Goal: Task Accomplishment & Management: Use online tool/utility

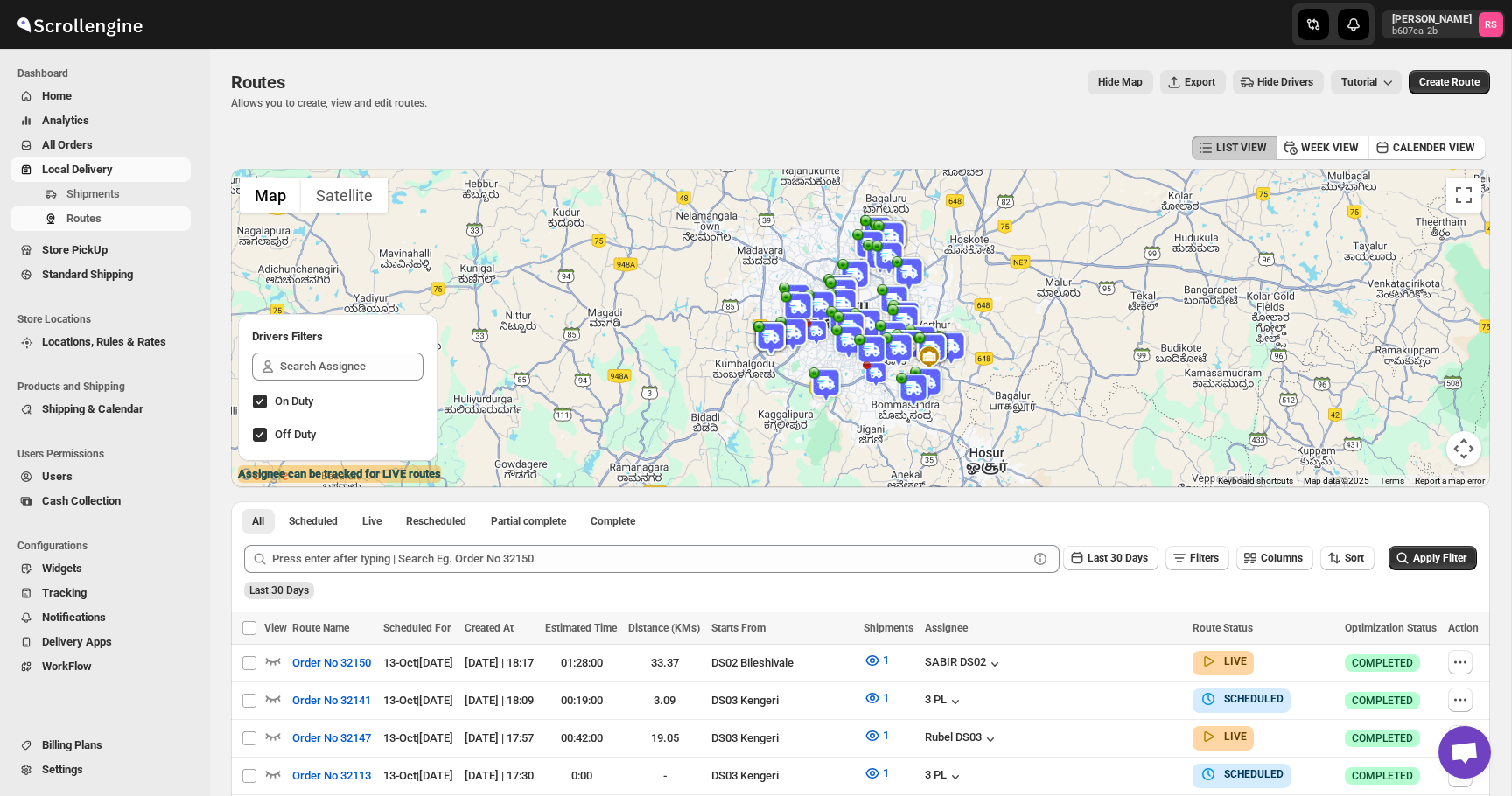
click at [93, 144] on span "All Orders" at bounding box center [67, 145] width 51 height 13
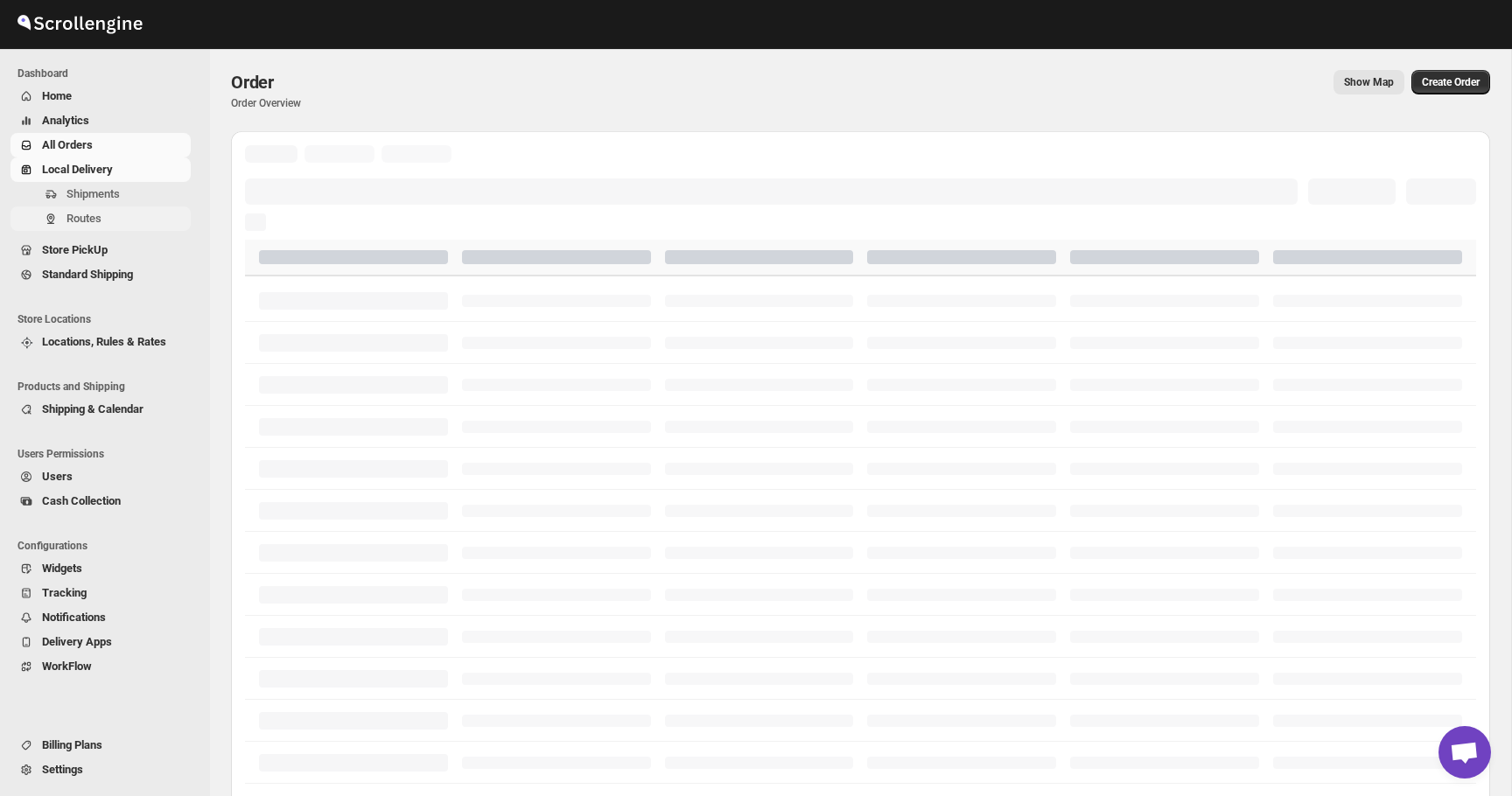
click at [99, 217] on span "Routes" at bounding box center [83, 218] width 35 height 13
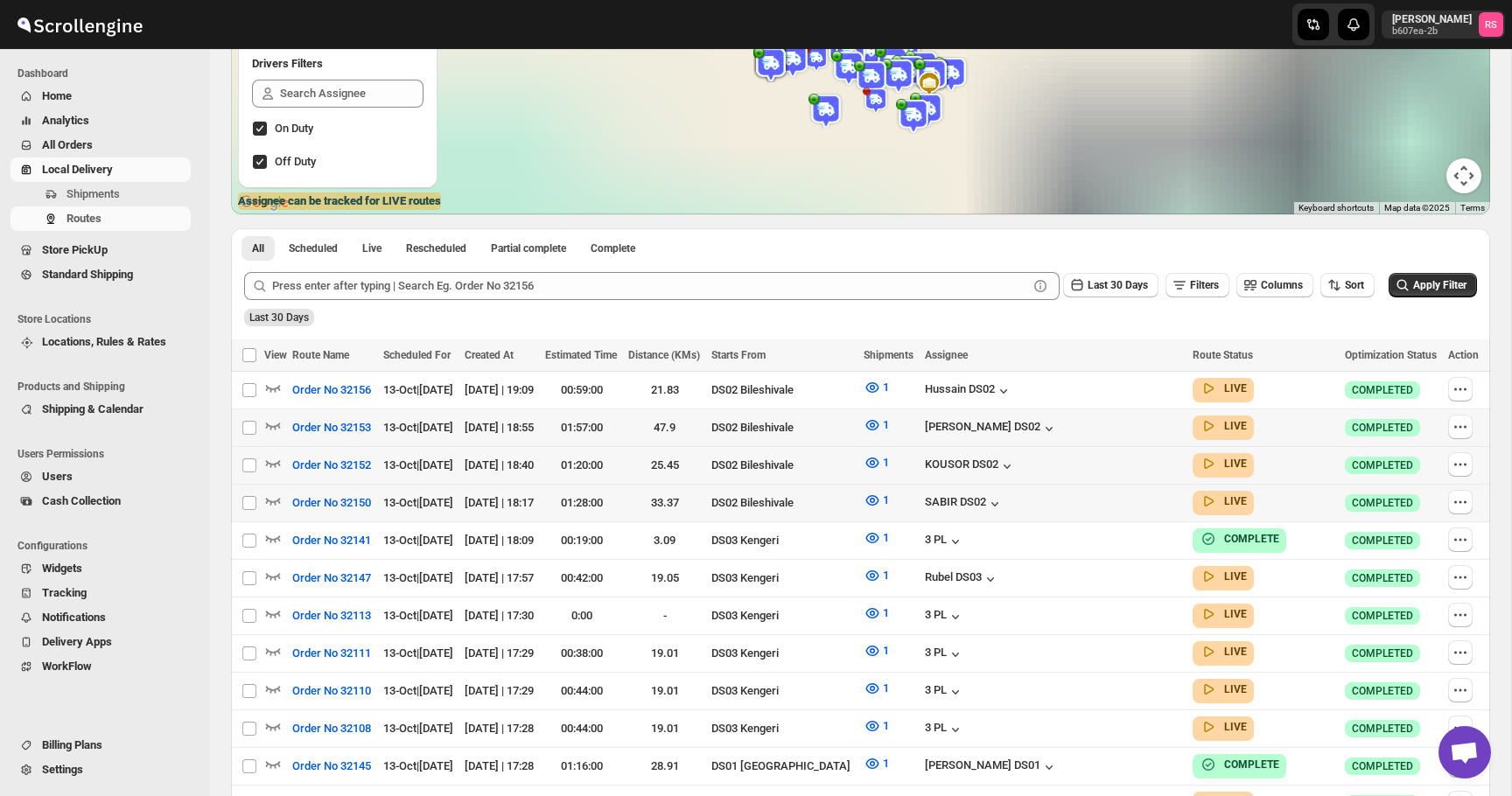
scroll to position [321, 0]
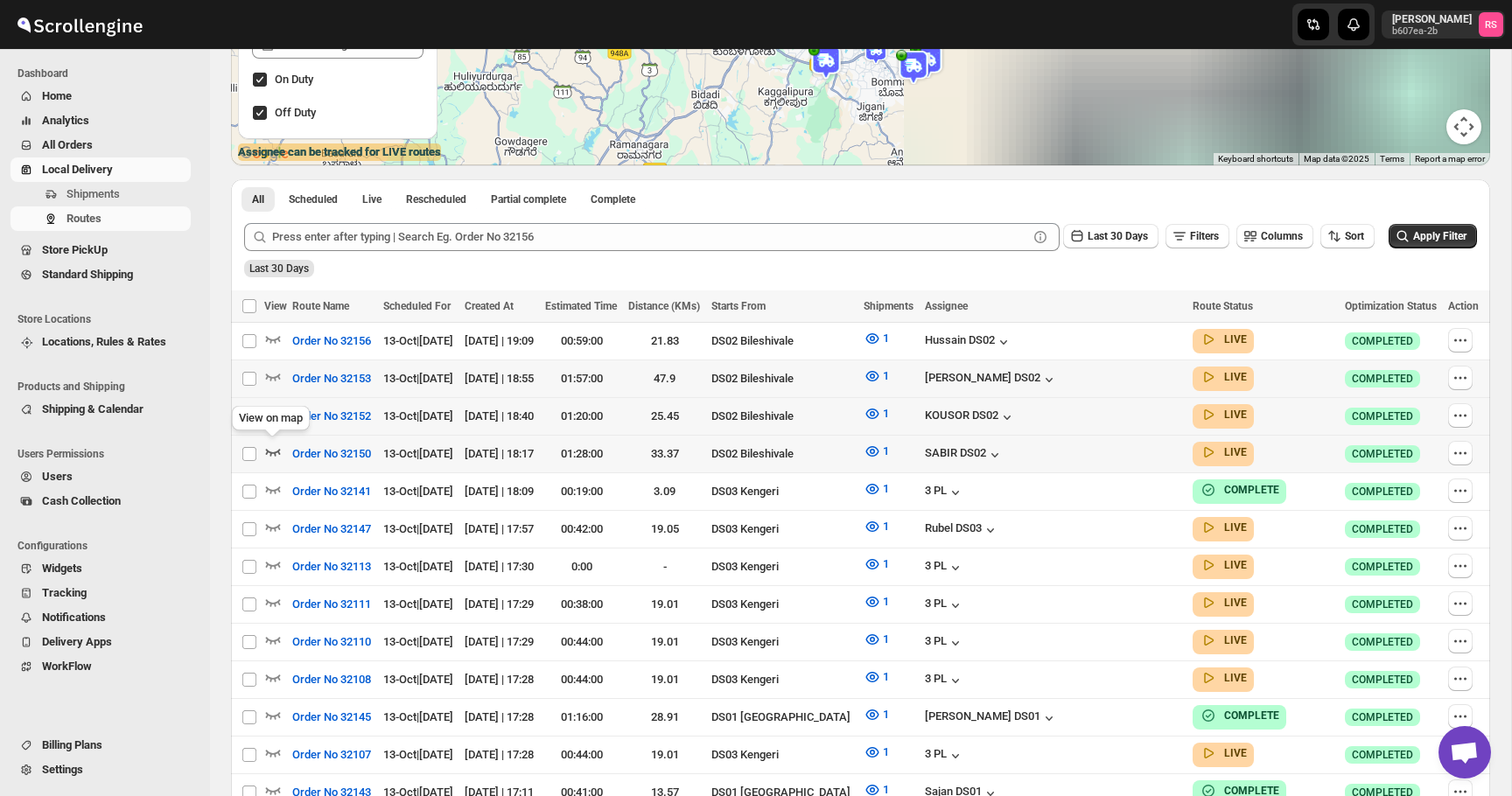
click at [274, 447] on icon "button" at bounding box center [272, 451] width 18 height 18
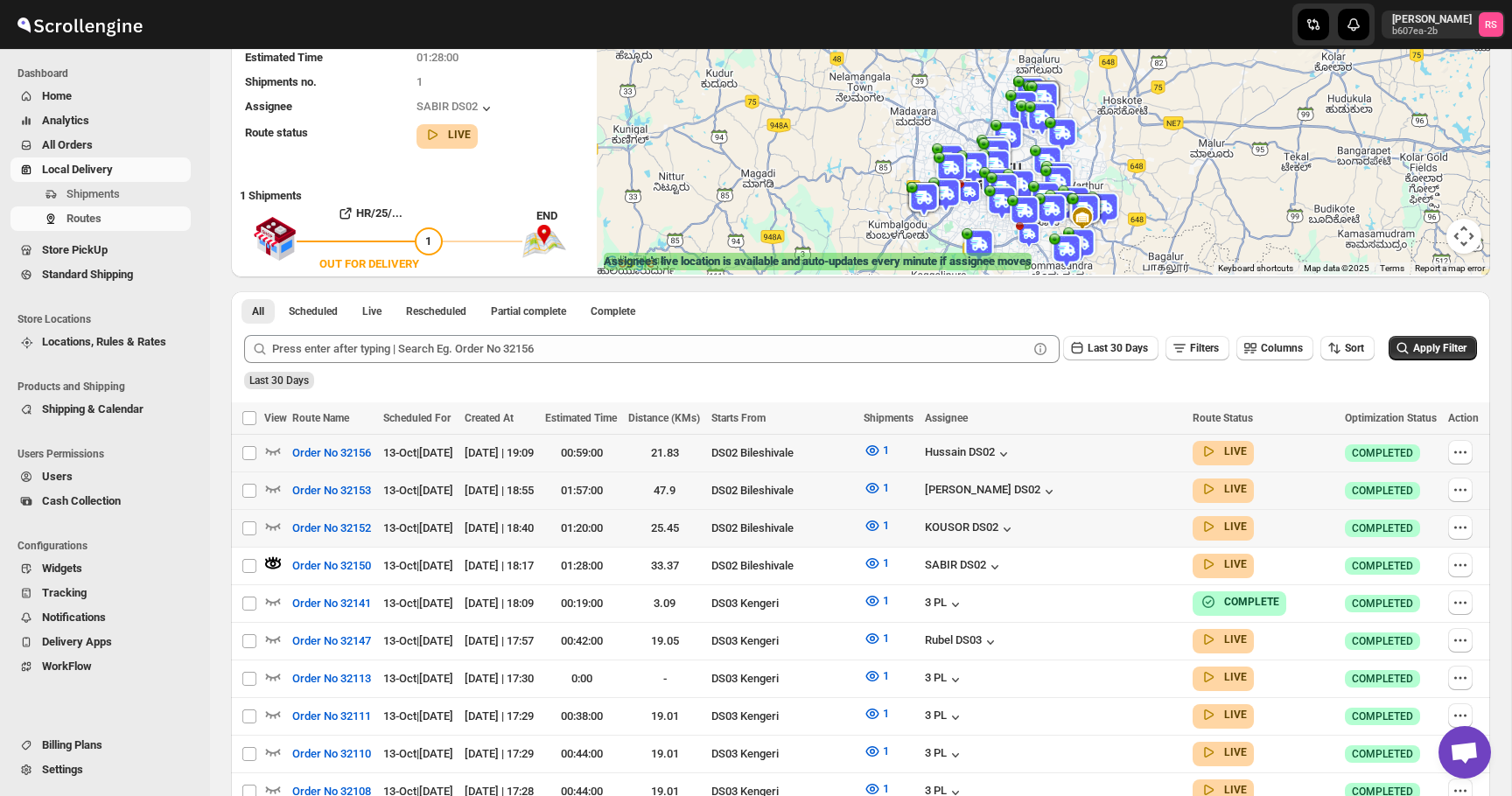
scroll to position [0, 0]
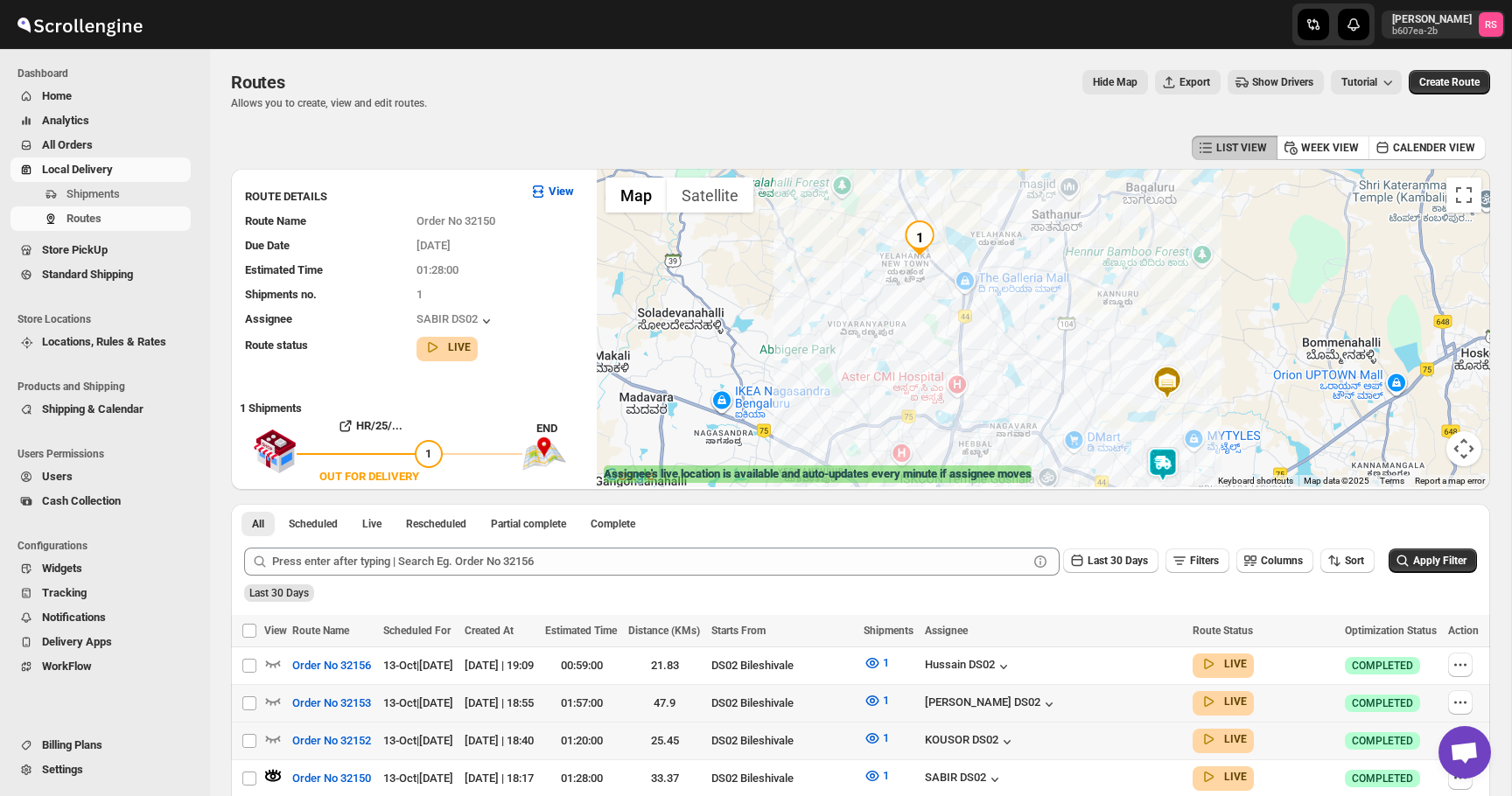
click at [1159, 463] on img at bounding box center [1162, 464] width 35 height 35
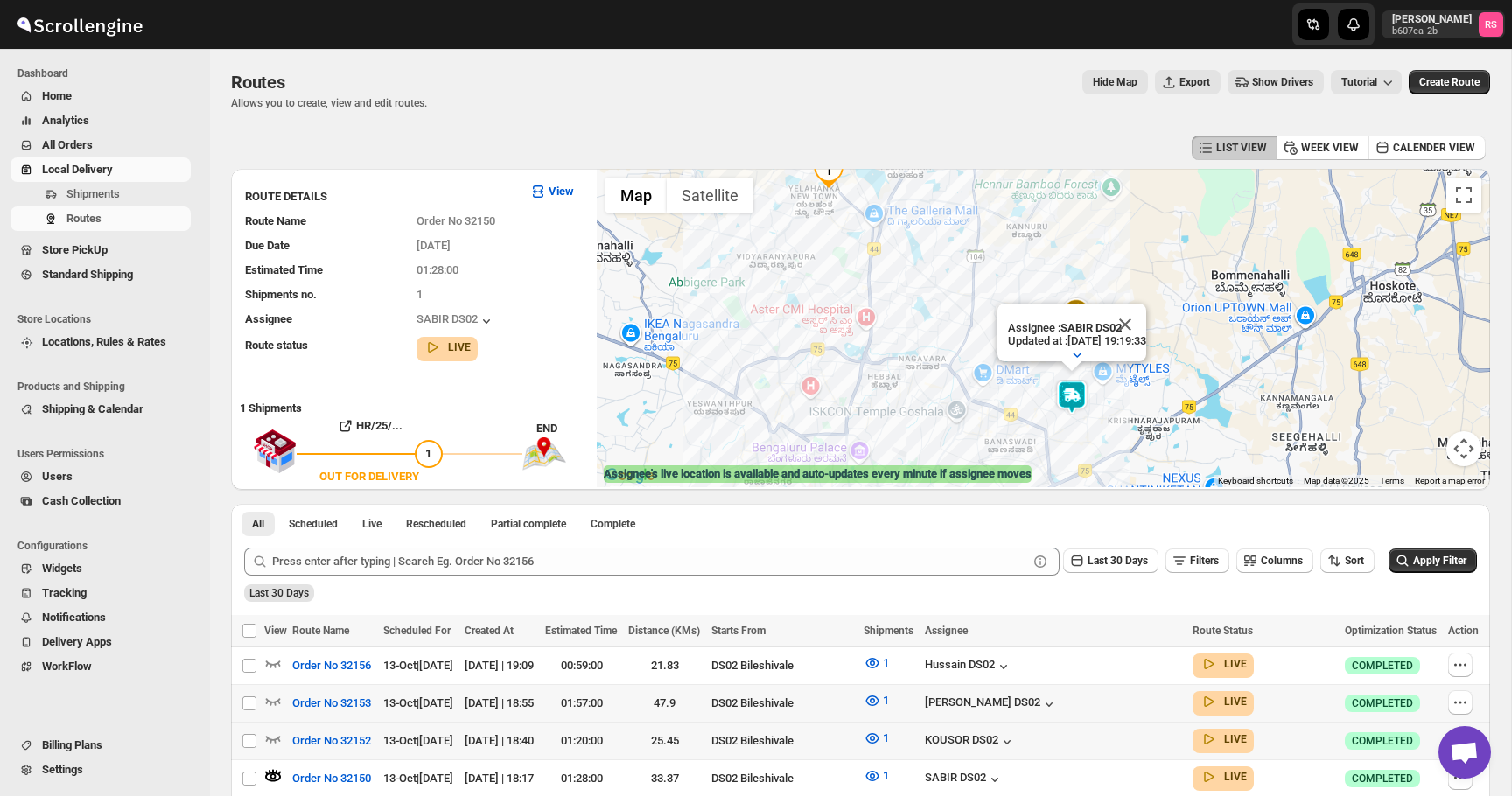
drag, startPoint x: 1127, startPoint y: 425, endPoint x: 1020, endPoint y: 406, distance: 108.7
click at [1020, 406] on div "Assignee : SABIR DS02 Updated at : [DATE] 19:19:33 Duty mode Enabled Battery pe…" at bounding box center [1043, 328] width 894 height 319
click at [1143, 323] on button "Close" at bounding box center [1126, 327] width 42 height 42
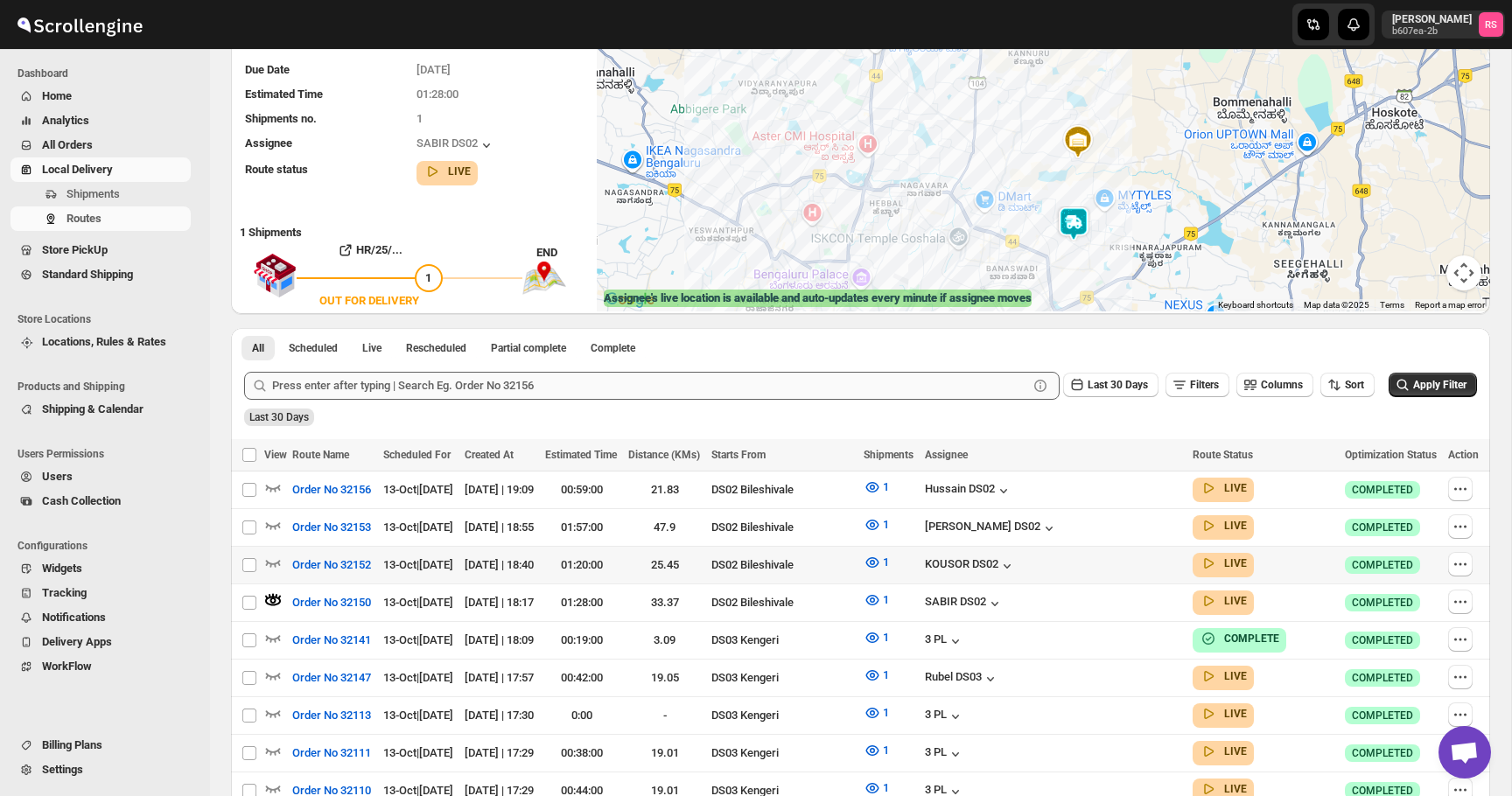
scroll to position [234, 0]
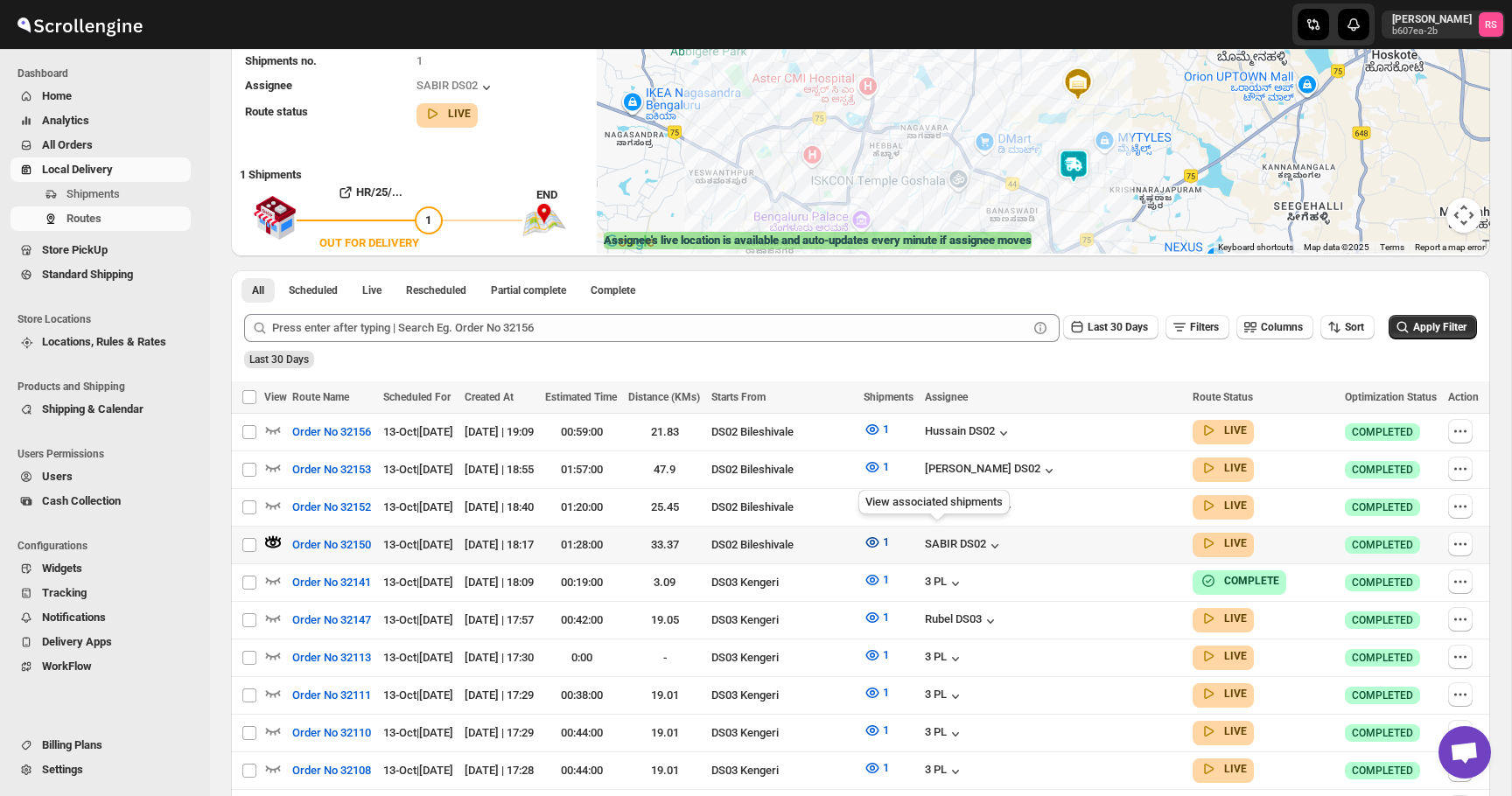
click at [881, 543] on icon "button" at bounding box center [872, 542] width 18 height 18
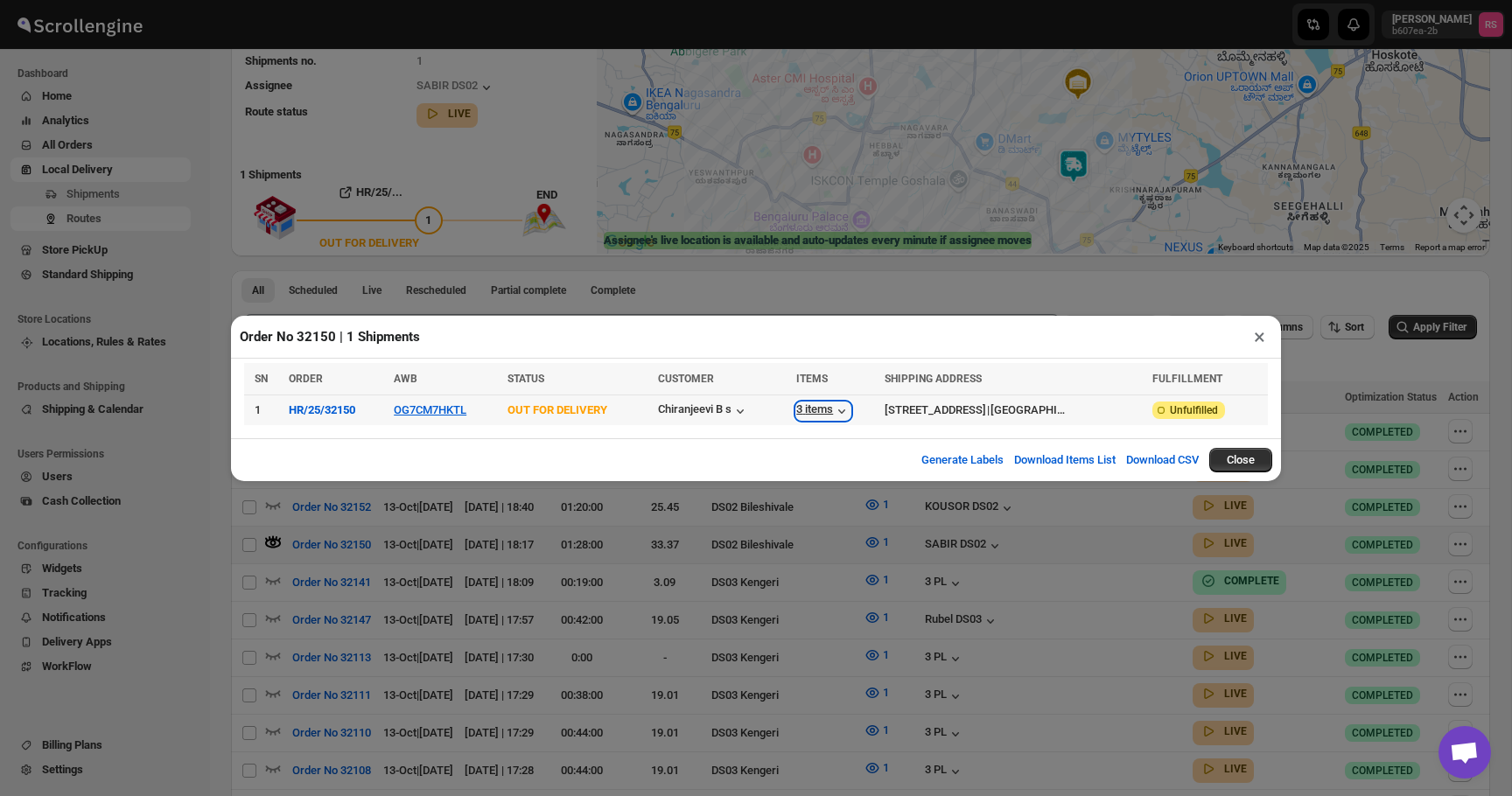
click at [833, 406] on icon "button" at bounding box center [842, 411] width 18 height 18
click at [833, 404] on icon "button" at bounding box center [842, 411] width 18 height 18
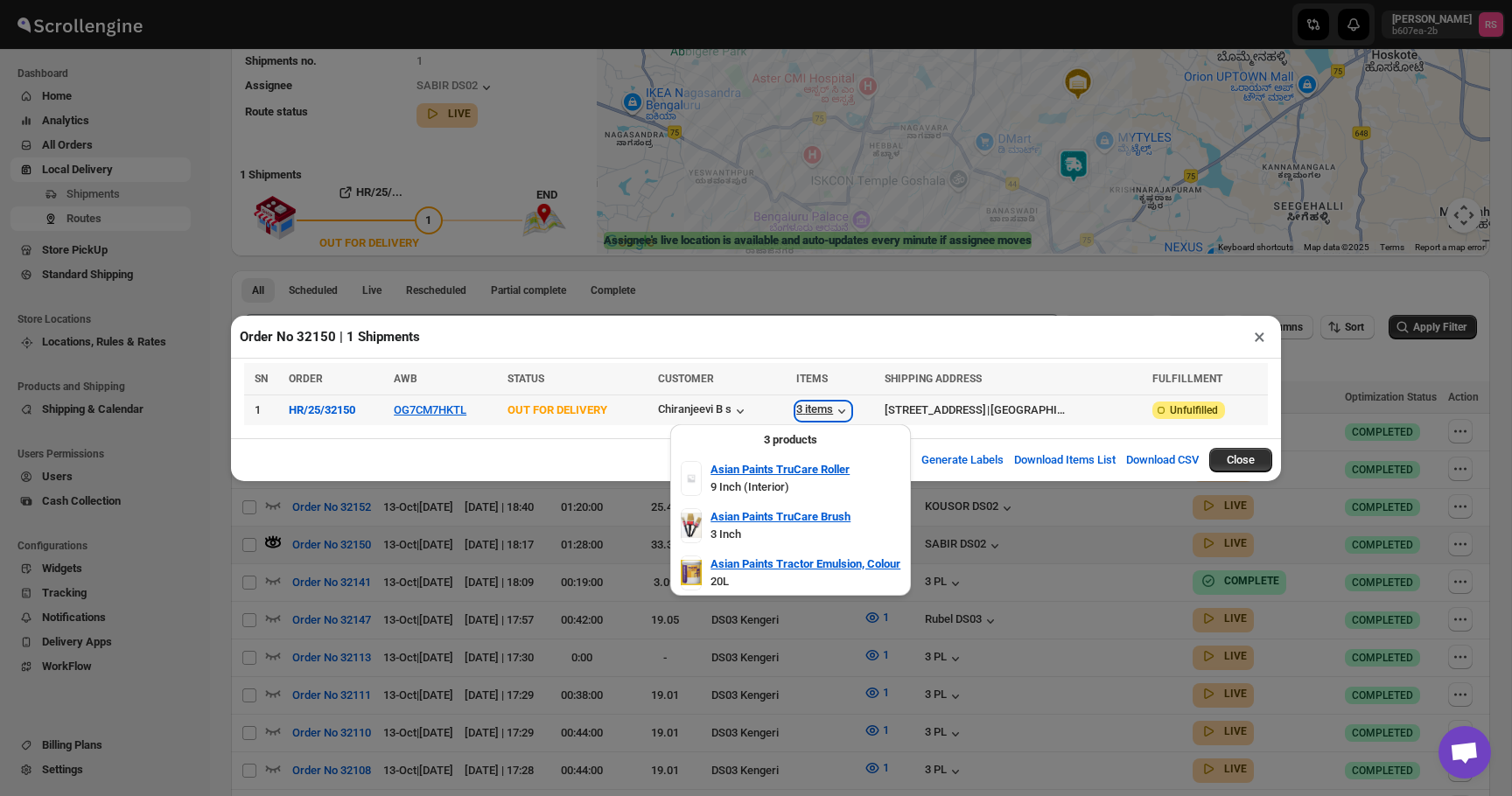
click at [833, 404] on icon "button" at bounding box center [842, 411] width 18 height 18
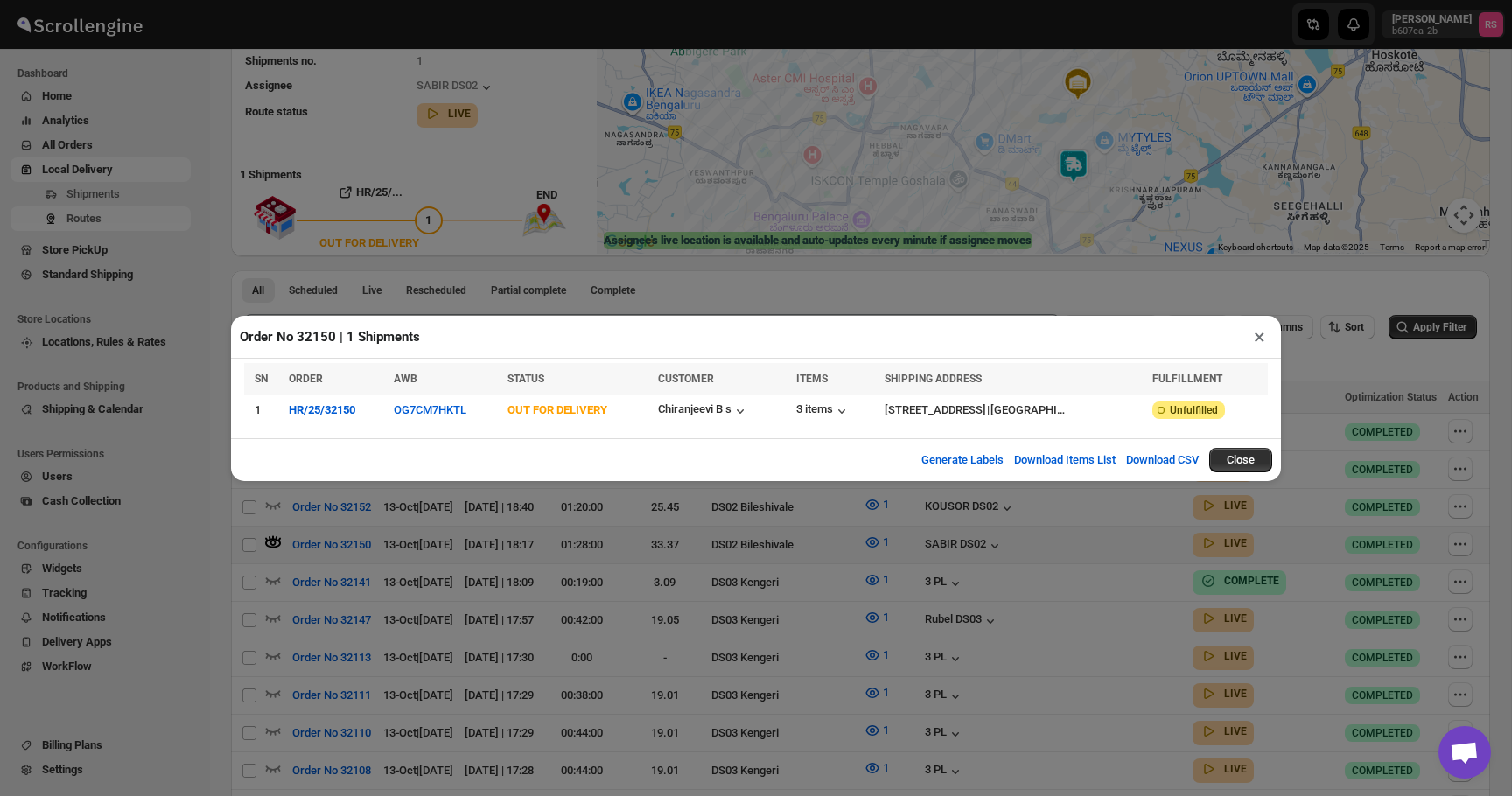
click at [1257, 333] on button "×" at bounding box center [1259, 337] width 26 height 25
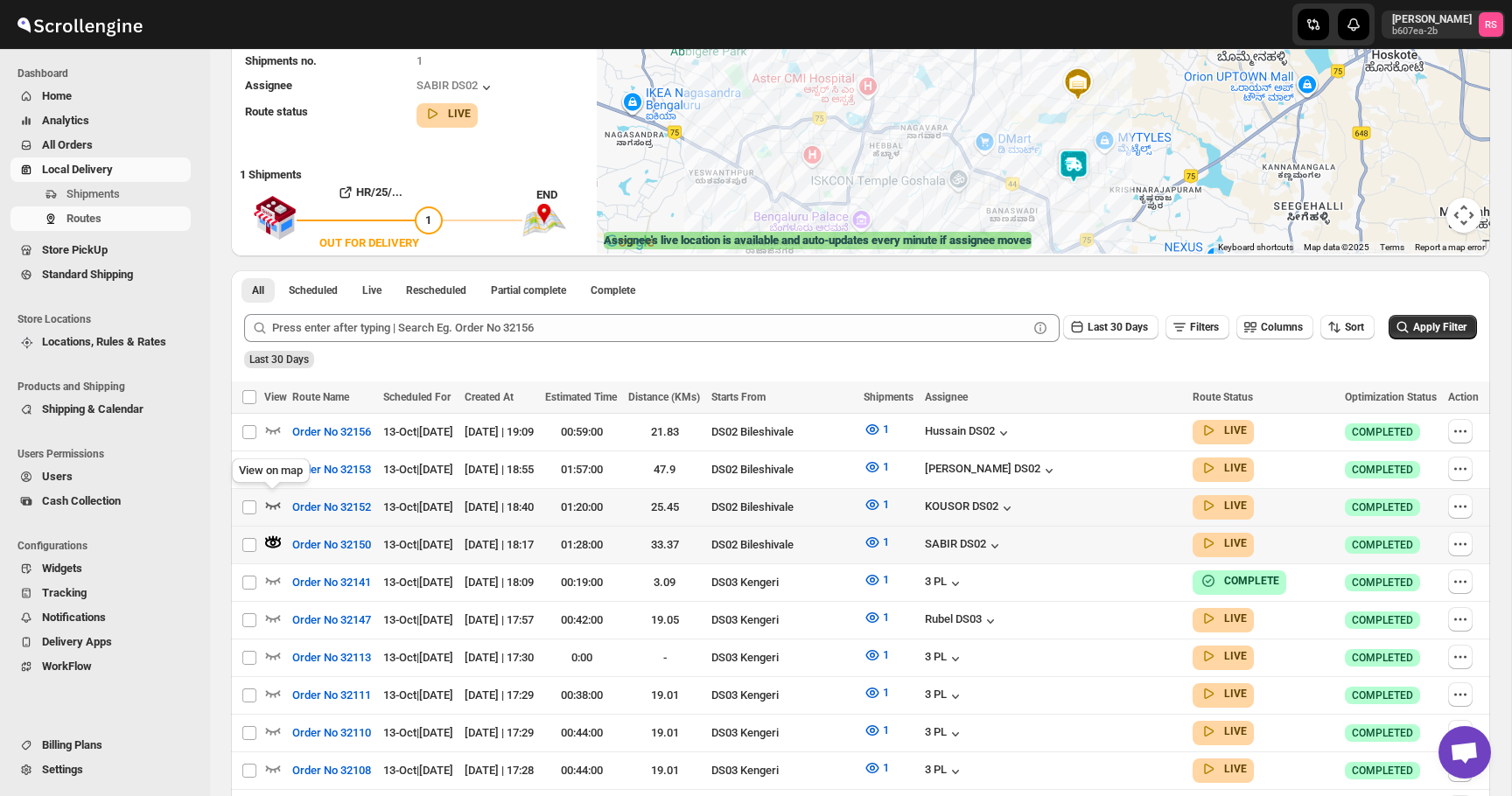
click at [275, 503] on icon "button" at bounding box center [273, 505] width 15 height 7
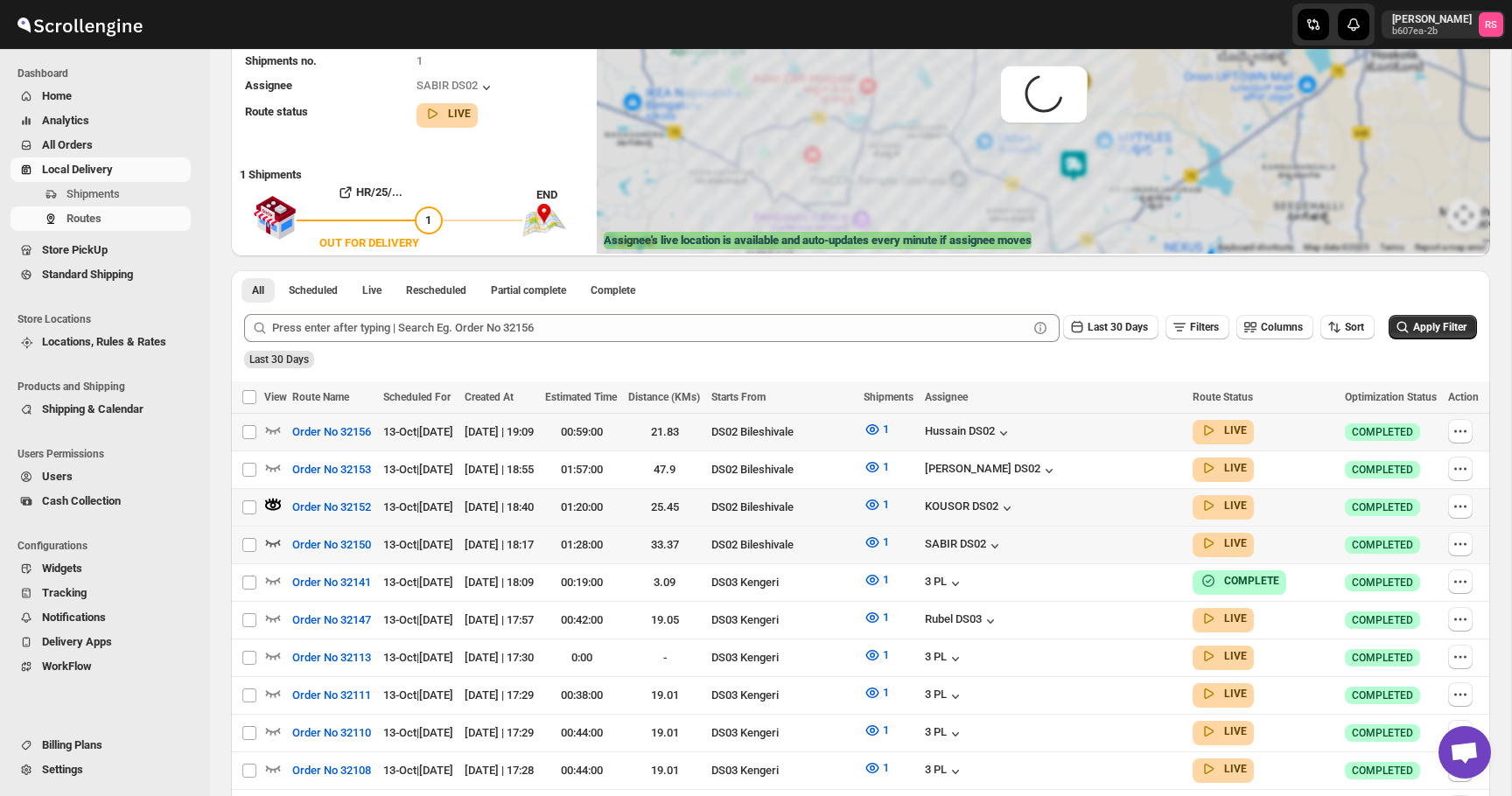
scroll to position [0, 0]
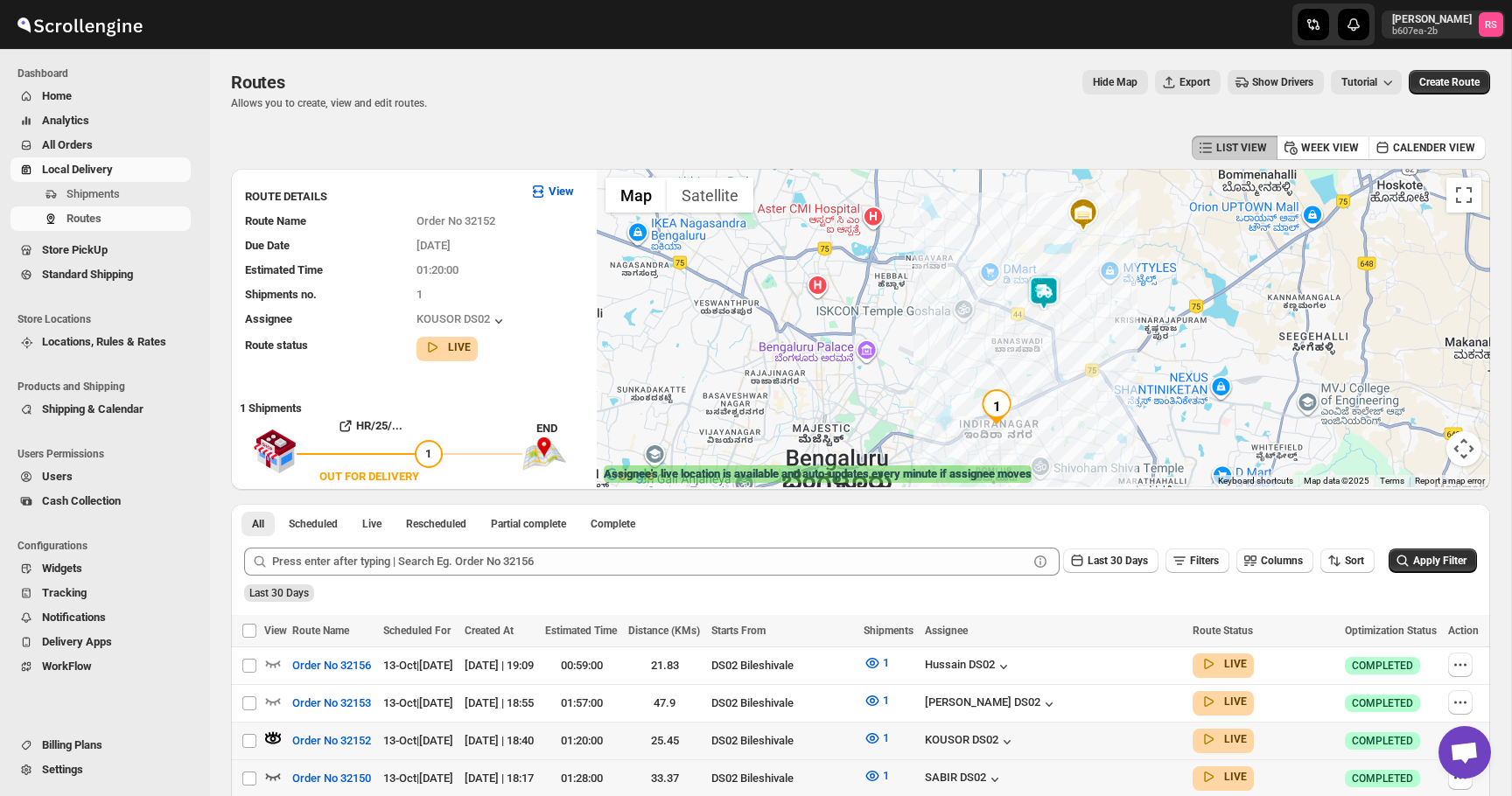
click at [1051, 297] on img at bounding box center [1043, 292] width 35 height 35
click at [1046, 289] on img at bounding box center [1043, 292] width 35 height 35
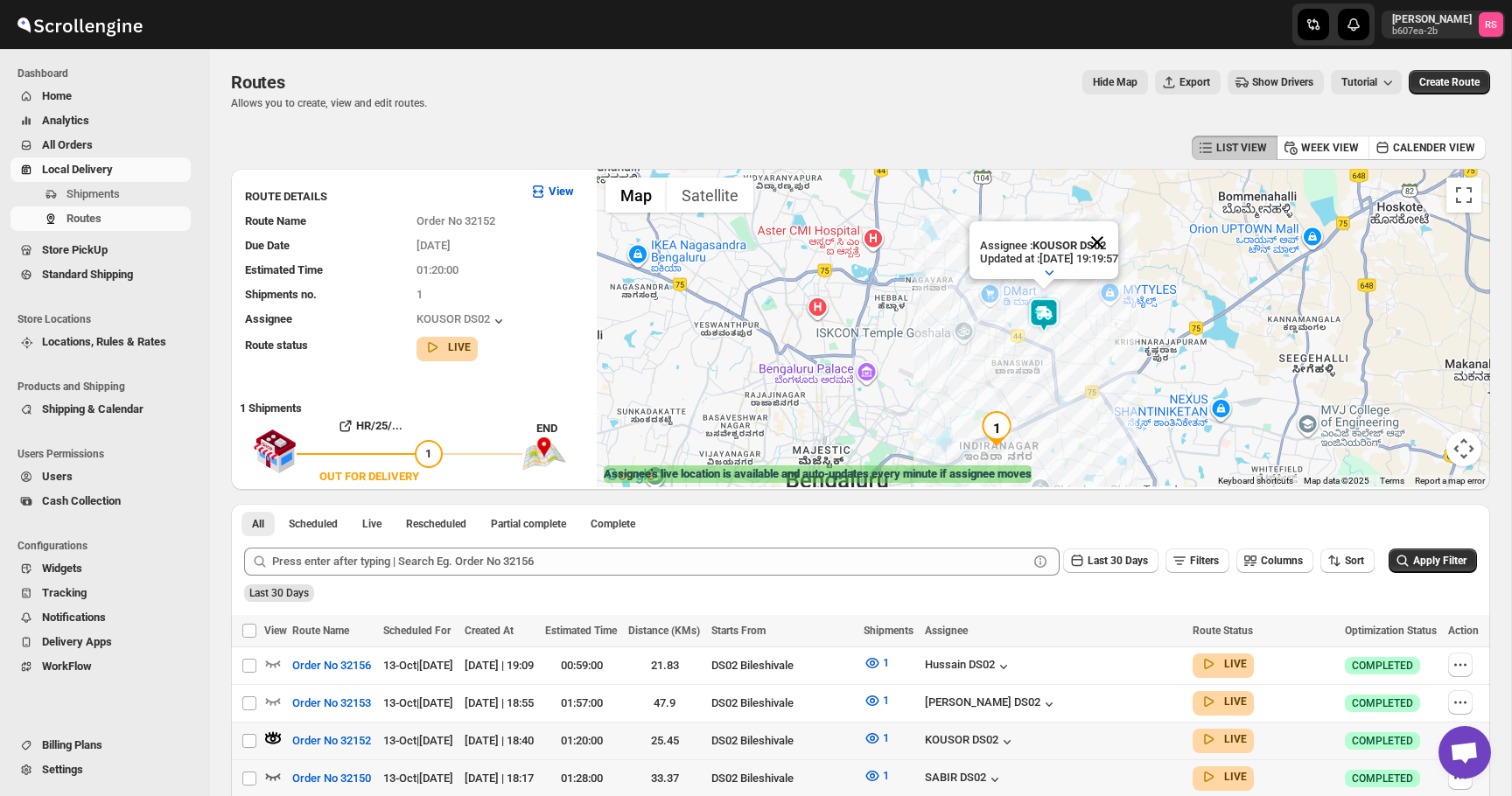
click at [1118, 234] on button "Close" at bounding box center [1097, 242] width 42 height 42
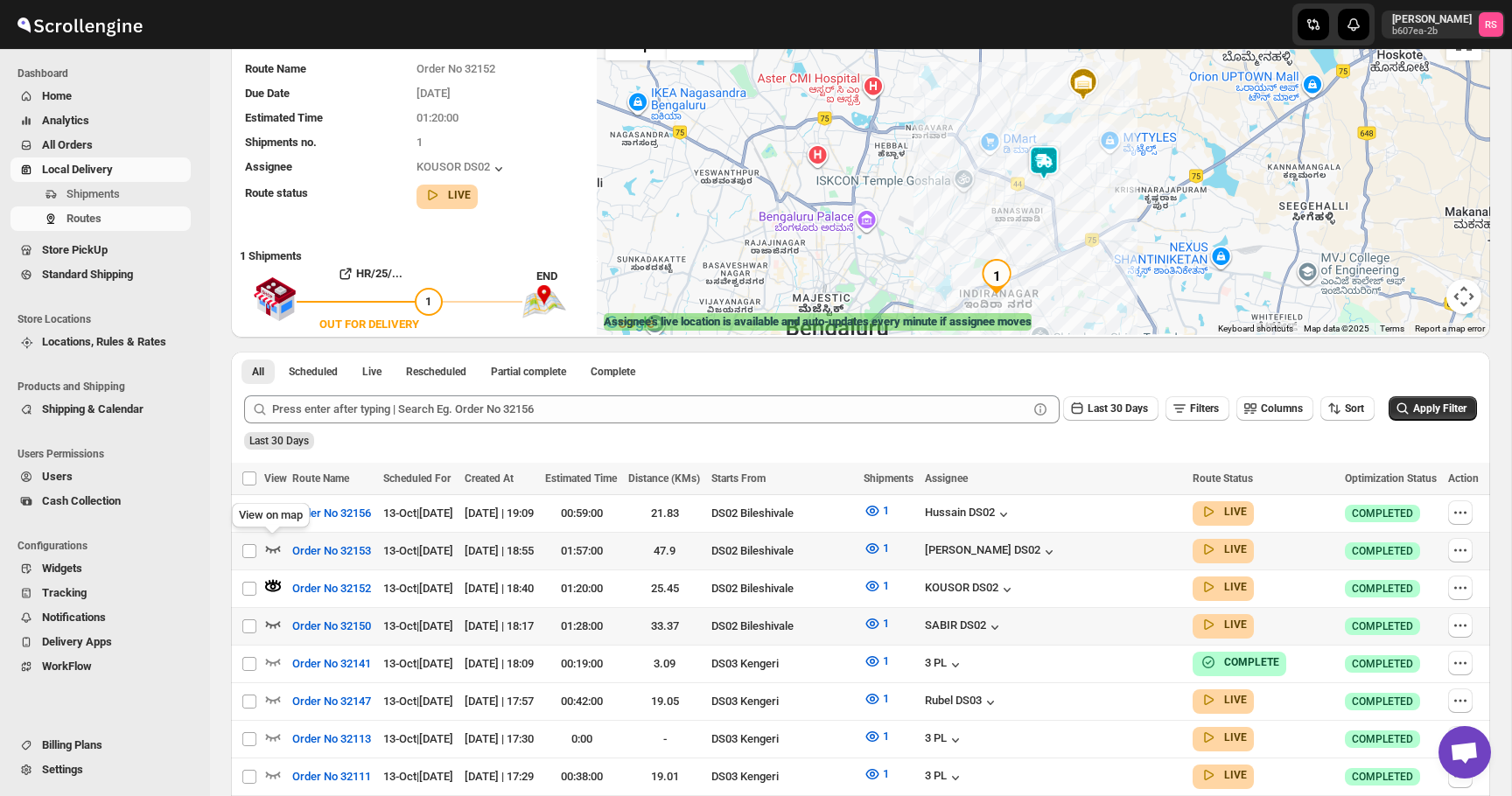
click at [270, 544] on icon "button" at bounding box center [272, 548] width 18 height 18
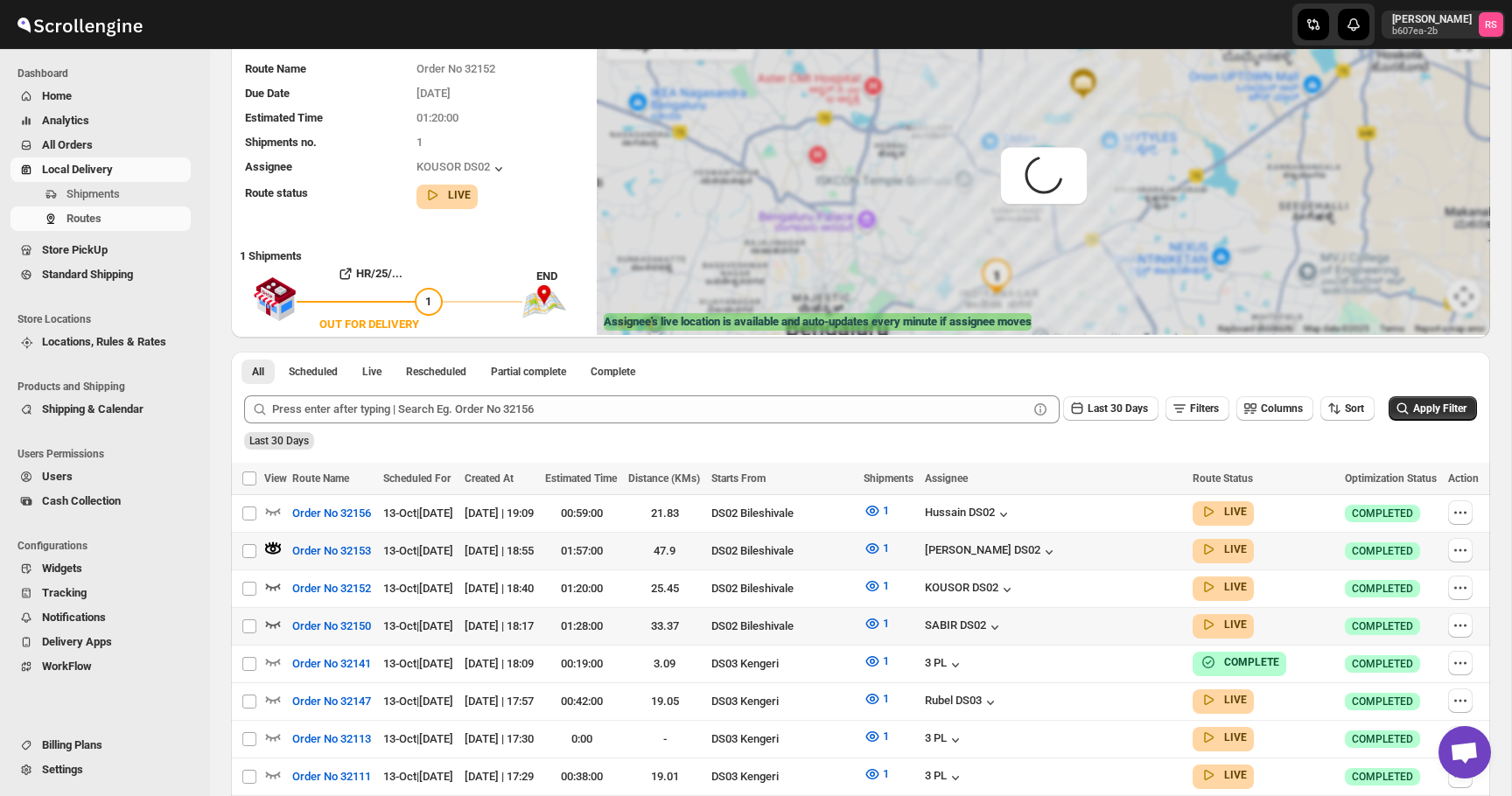
scroll to position [0, 0]
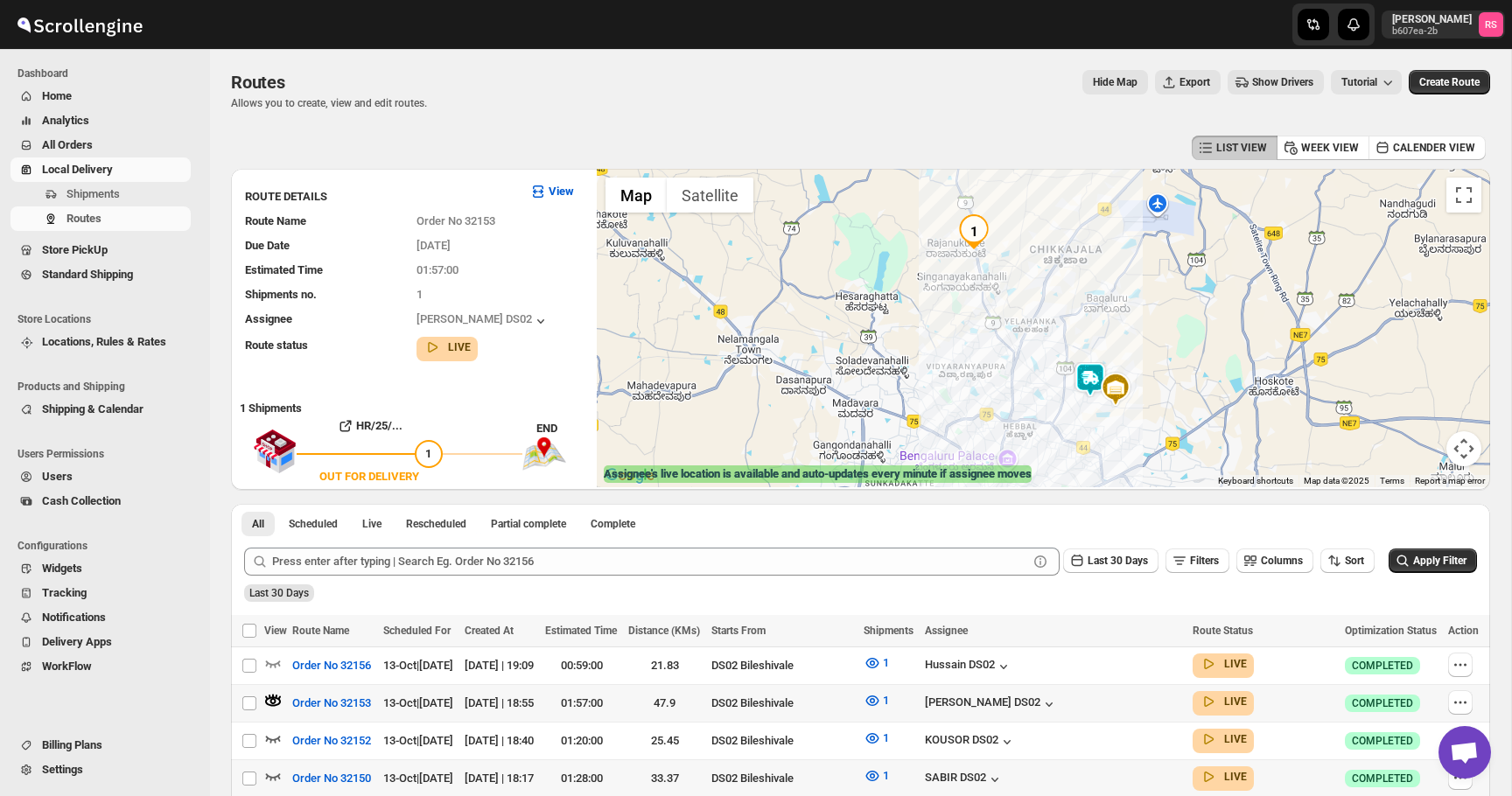
click at [1088, 368] on img at bounding box center [1089, 379] width 35 height 35
click at [1165, 300] on button "Close" at bounding box center [1158, 307] width 42 height 42
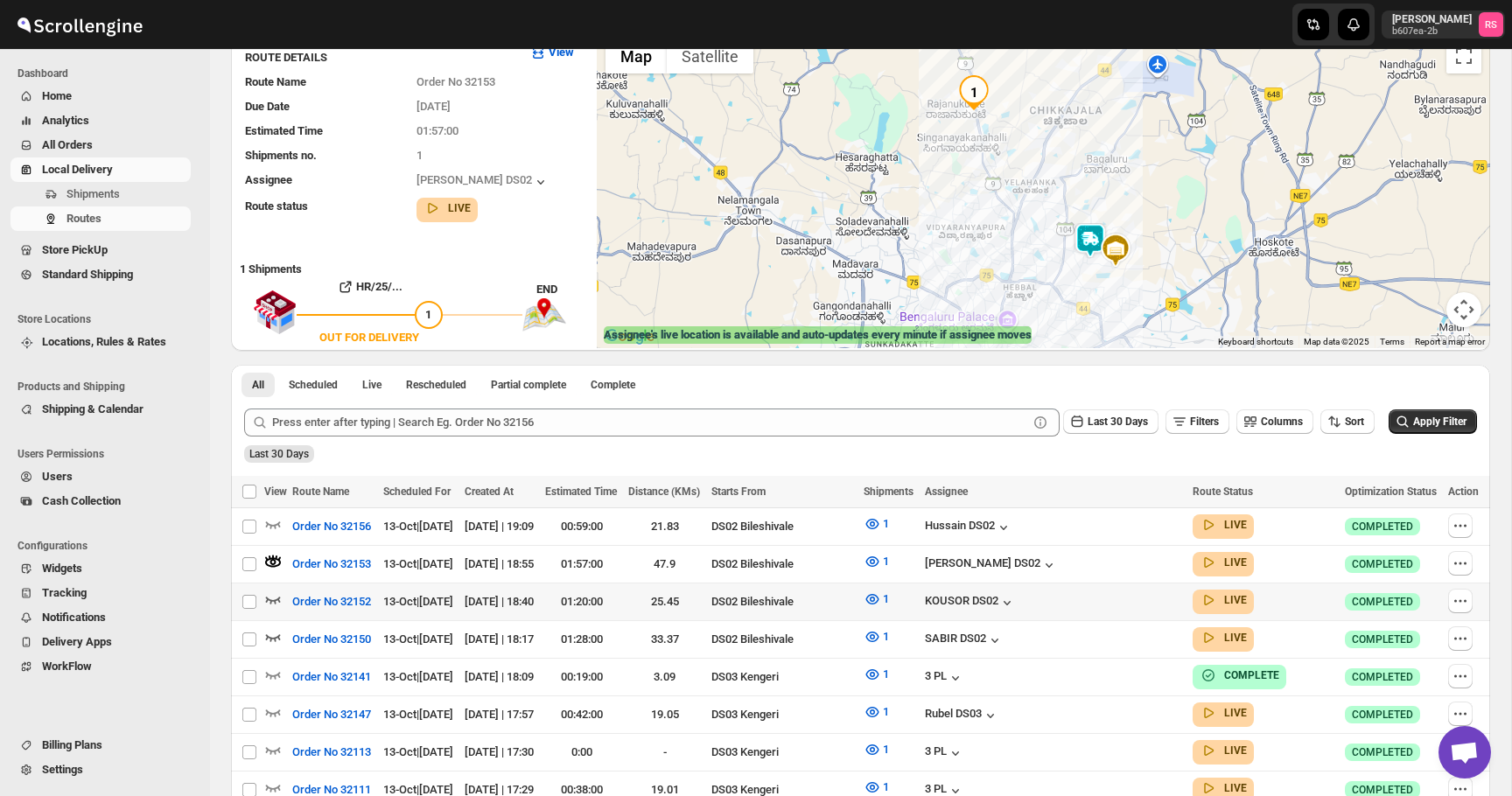
scroll to position [212, 0]
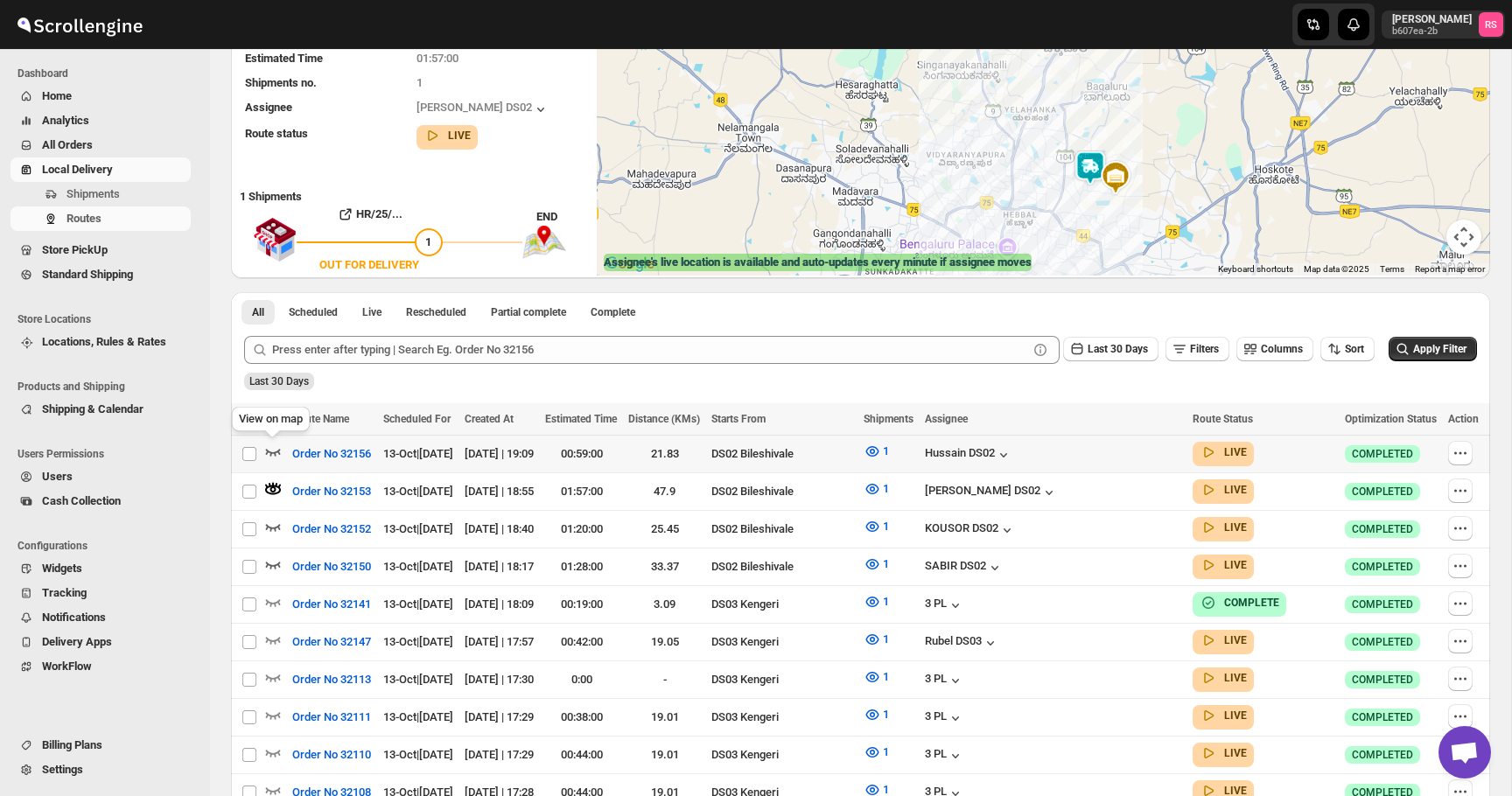
click at [268, 450] on icon "button" at bounding box center [273, 452] width 15 height 7
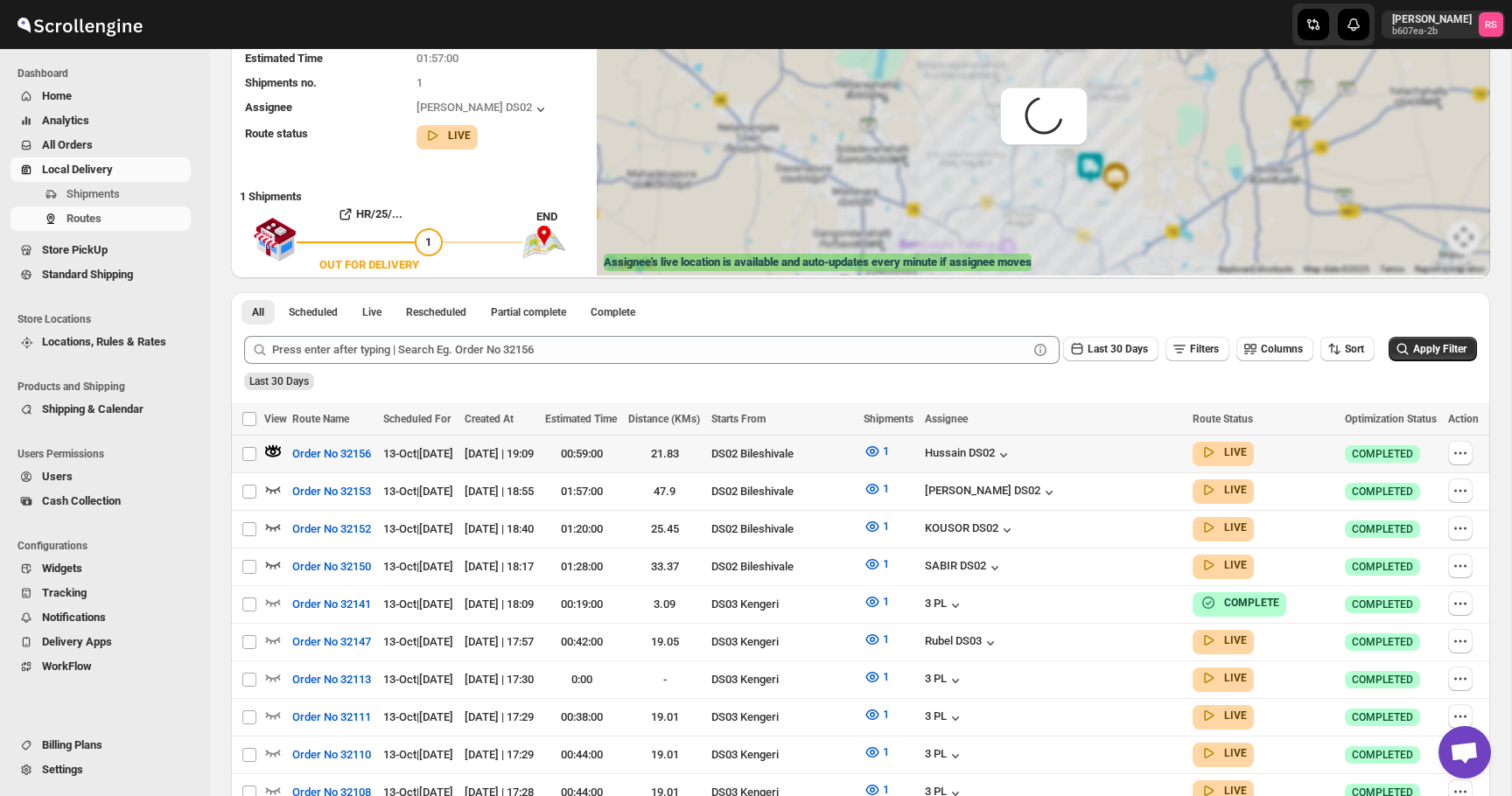
scroll to position [0, 0]
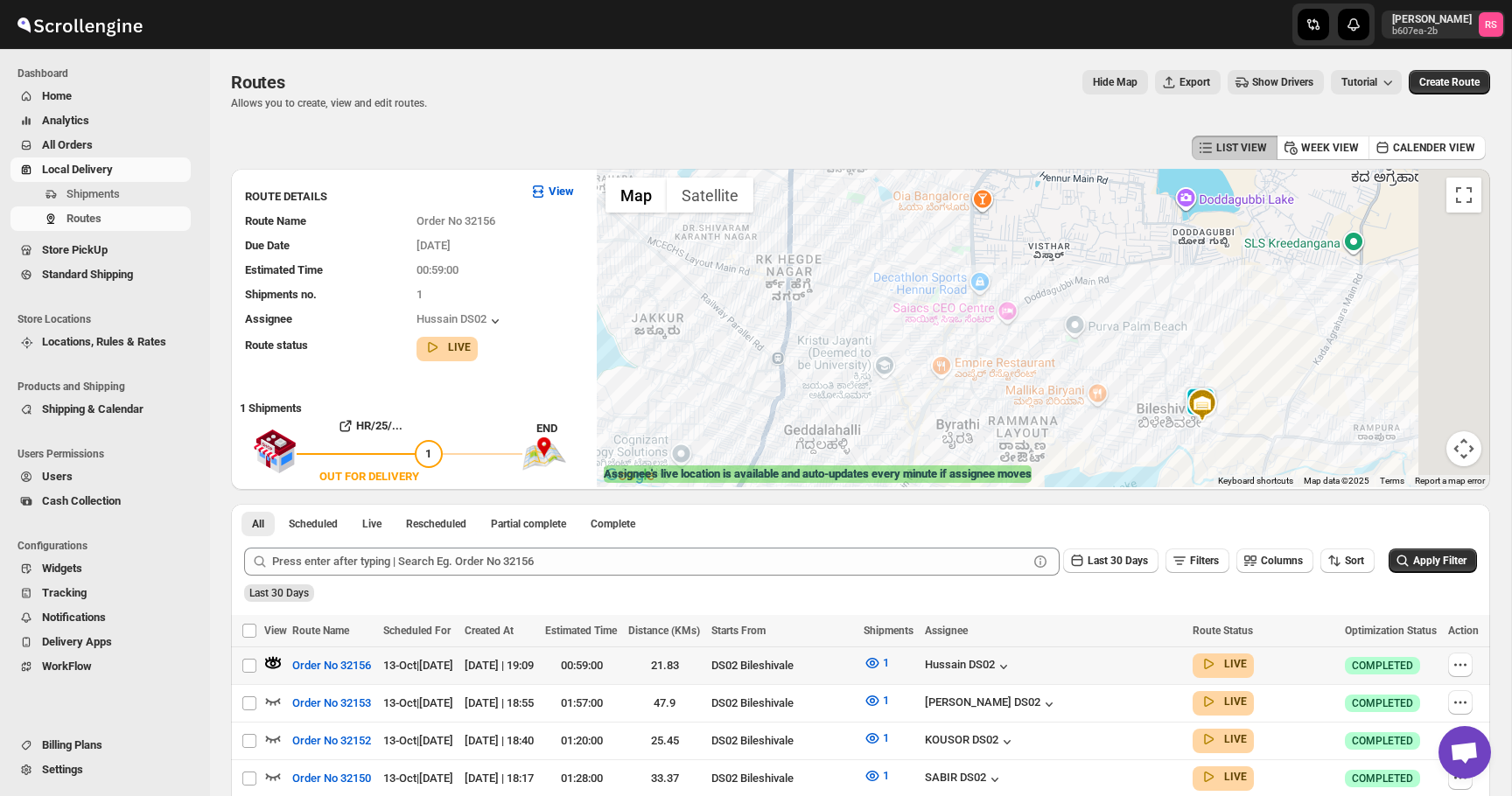
drag, startPoint x: 1203, startPoint y: 341, endPoint x: 993, endPoint y: 341, distance: 210.0
click at [993, 341] on div at bounding box center [1043, 328] width 894 height 319
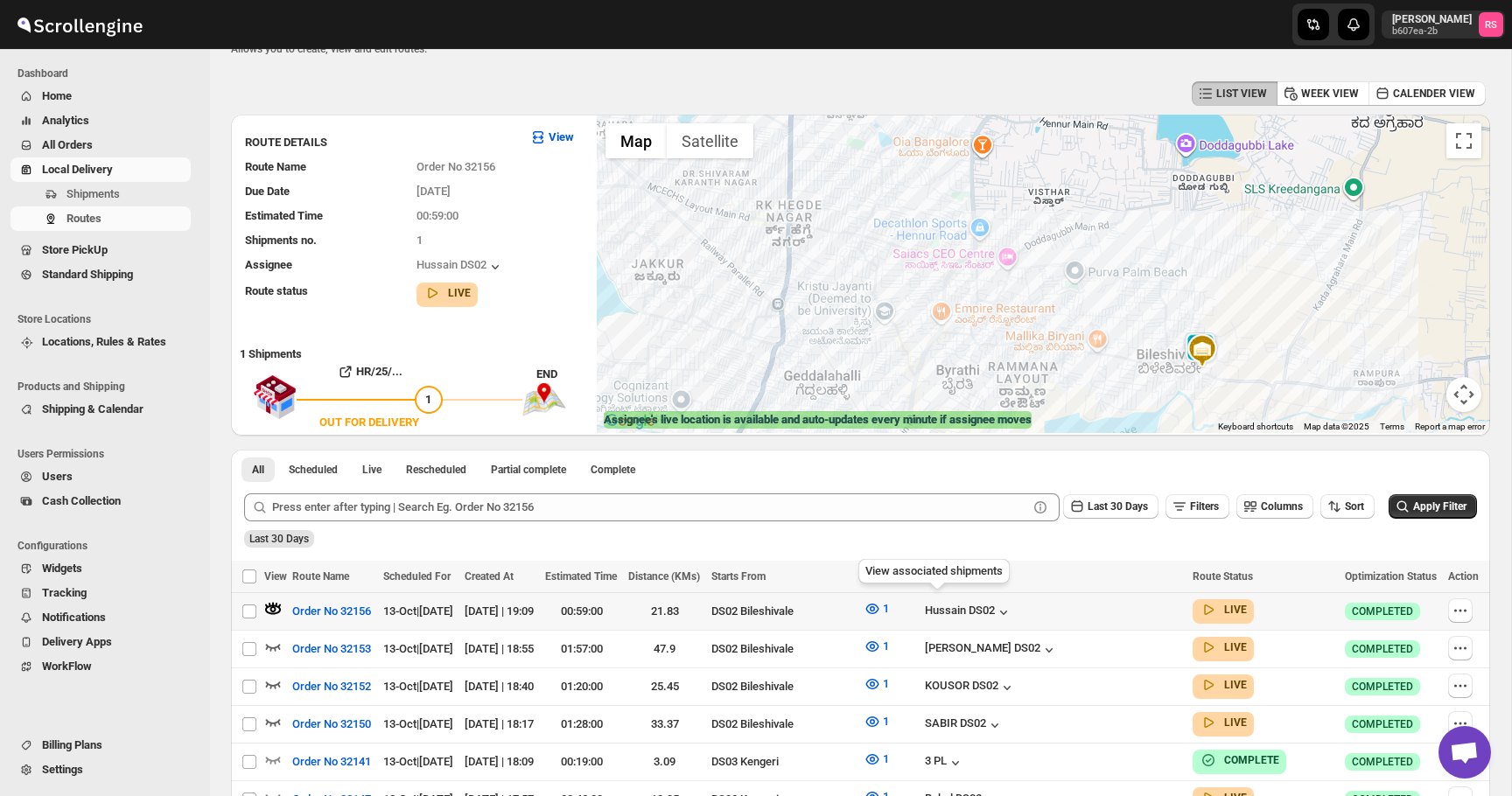
scroll to position [68, 0]
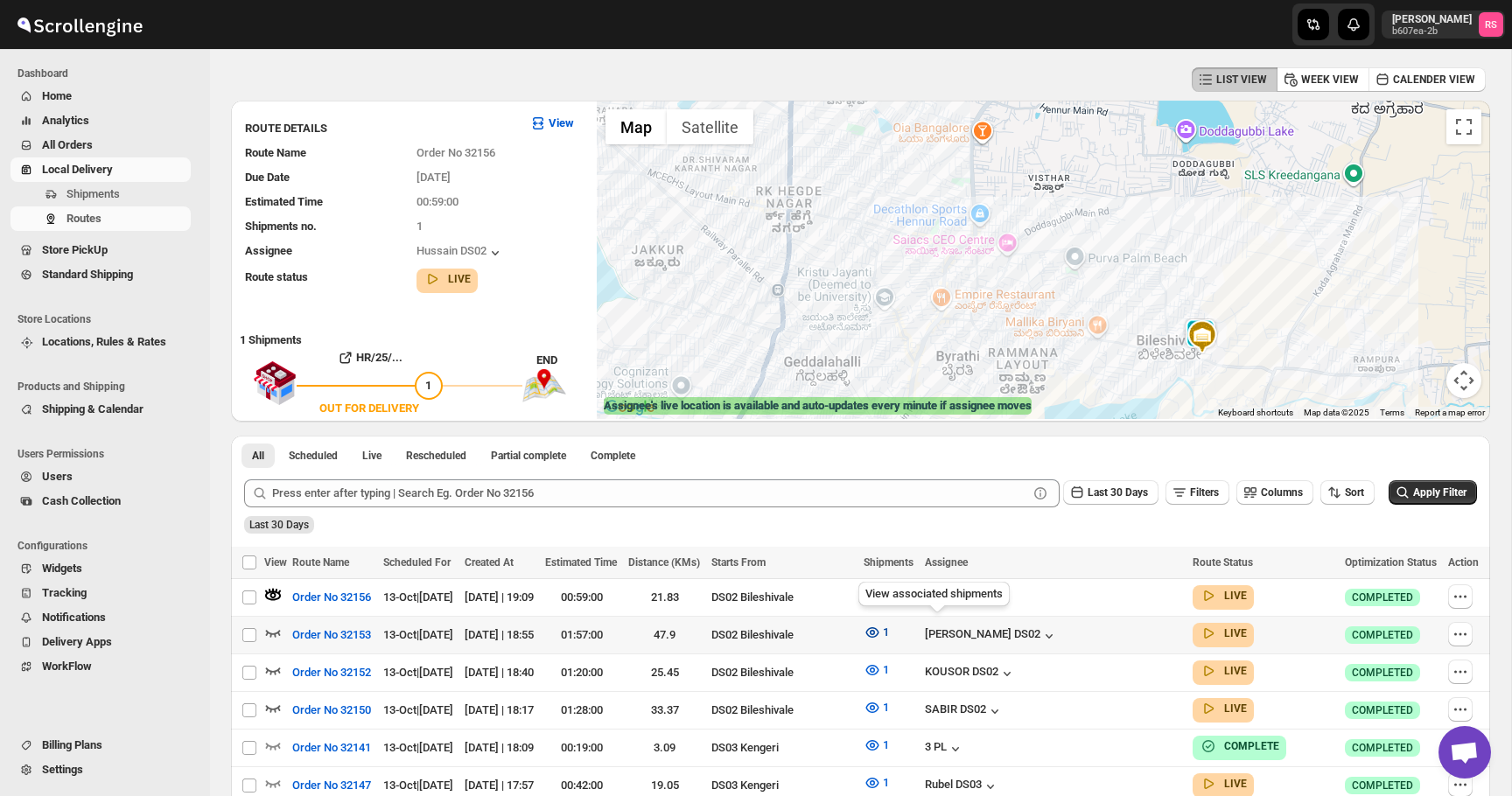
click at [875, 630] on icon "button" at bounding box center [873, 632] width 6 height 6
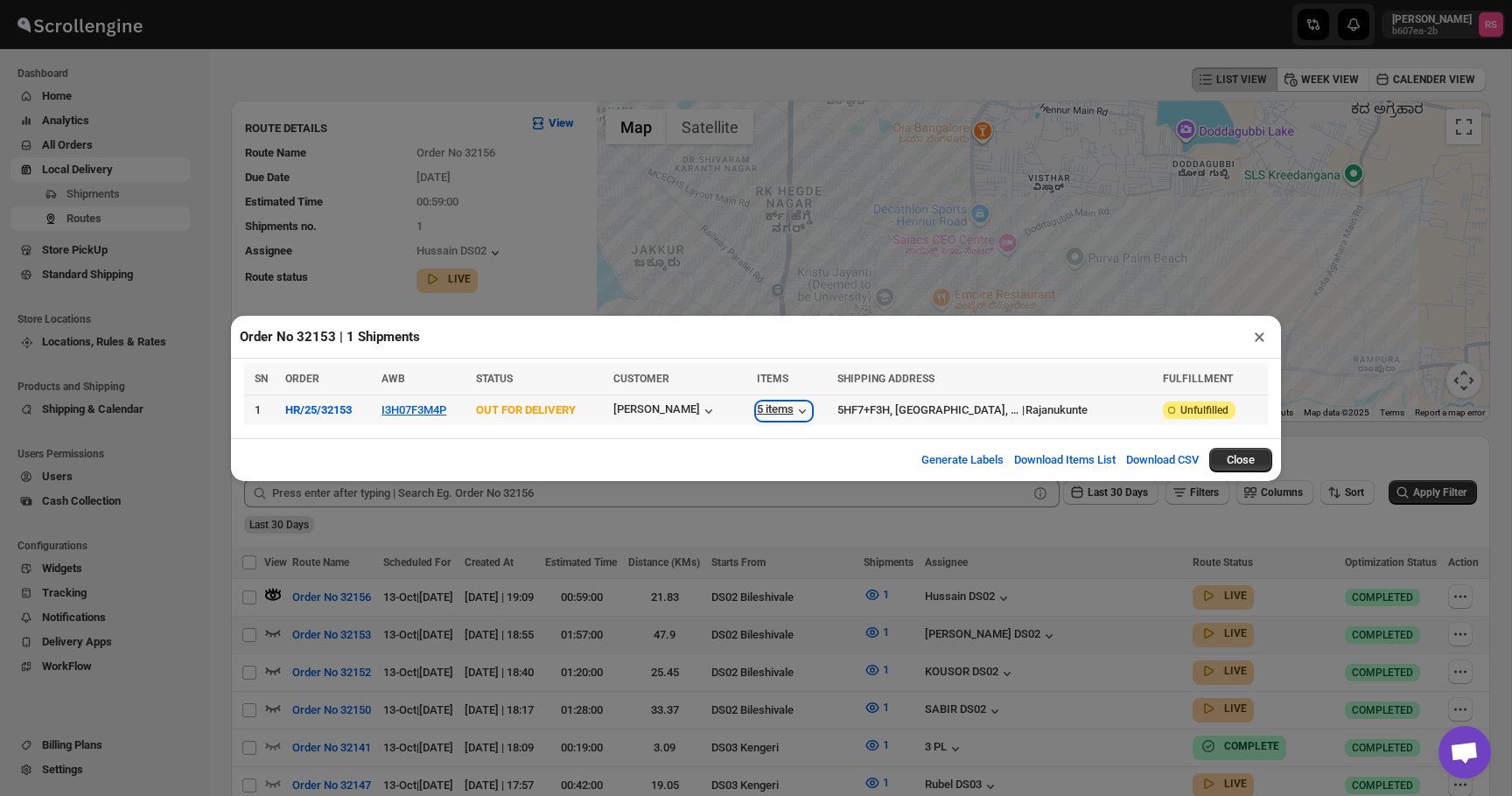
click at [795, 415] on div "5 items" at bounding box center [783, 411] width 54 height 18
click at [1253, 340] on button "×" at bounding box center [1259, 337] width 26 height 25
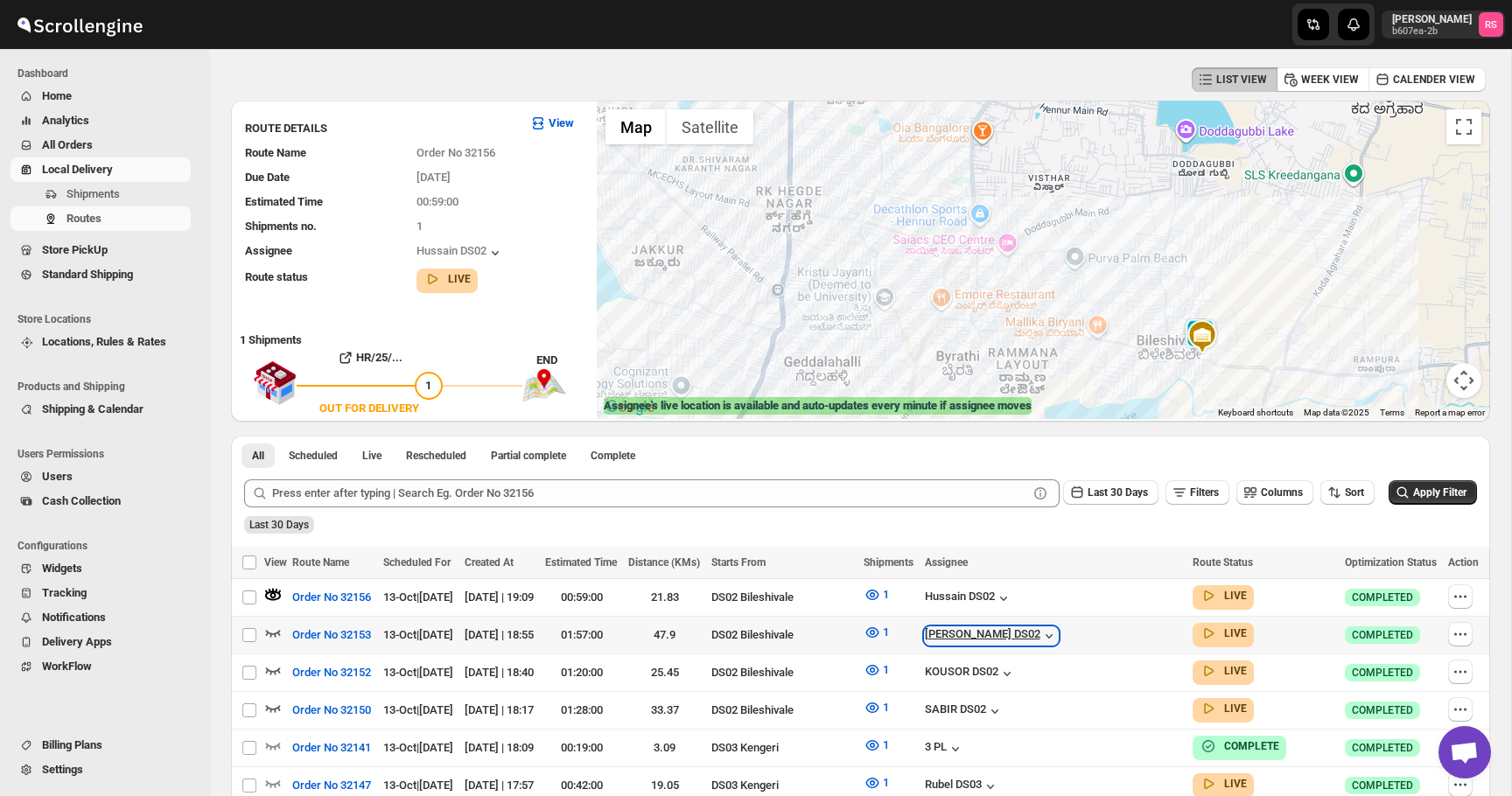
click at [1058, 630] on div "[PERSON_NAME] DS02" at bounding box center [991, 635] width 133 height 18
click at [1058, 636] on div "[PERSON_NAME] DS02" at bounding box center [991, 635] width 133 height 18
click at [276, 632] on icon "button" at bounding box center [272, 632] width 18 height 18
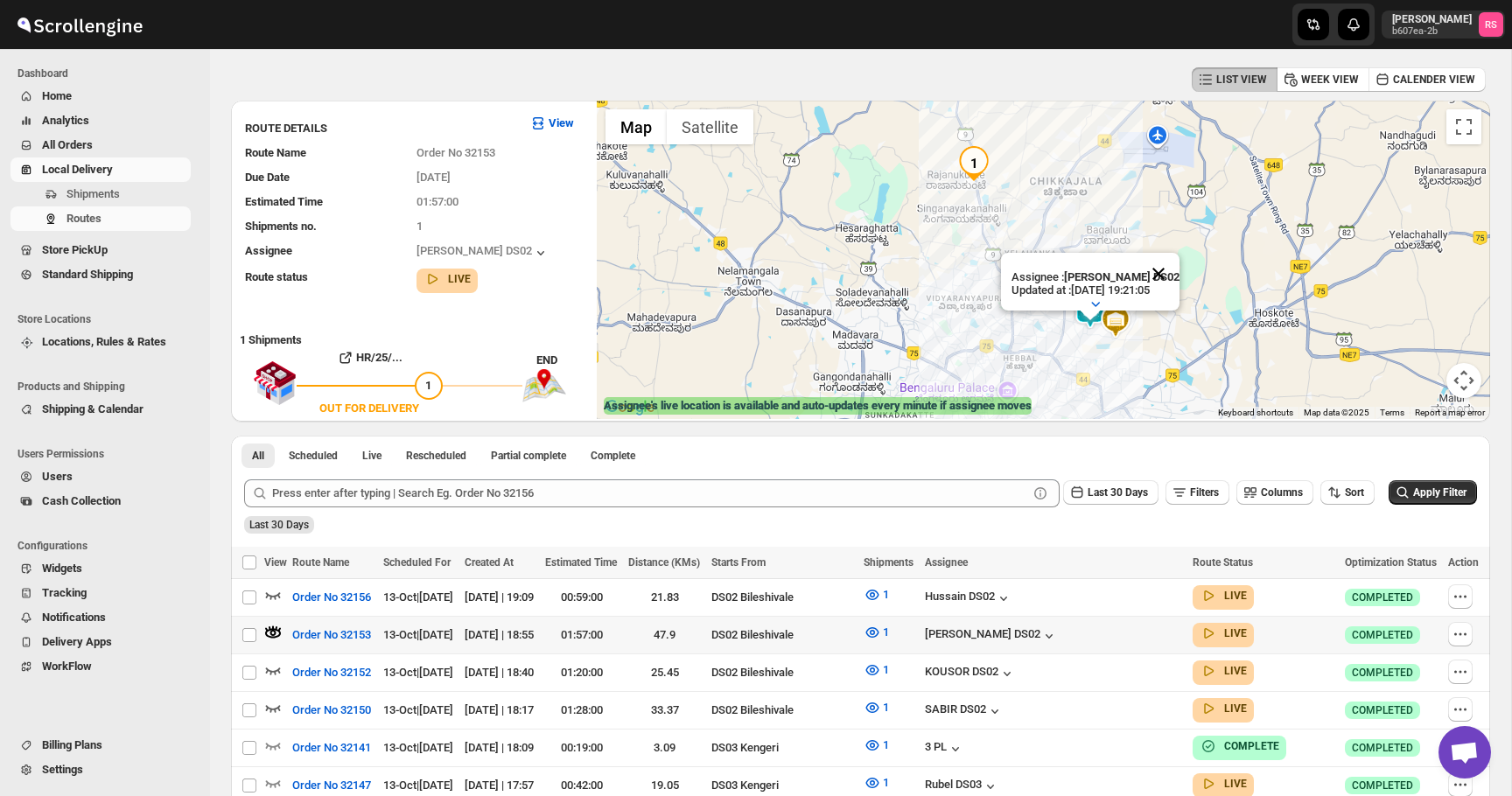
click at [1171, 268] on button "Close" at bounding box center [1158, 273] width 42 height 42
click at [275, 669] on icon "button" at bounding box center [273, 670] width 15 height 7
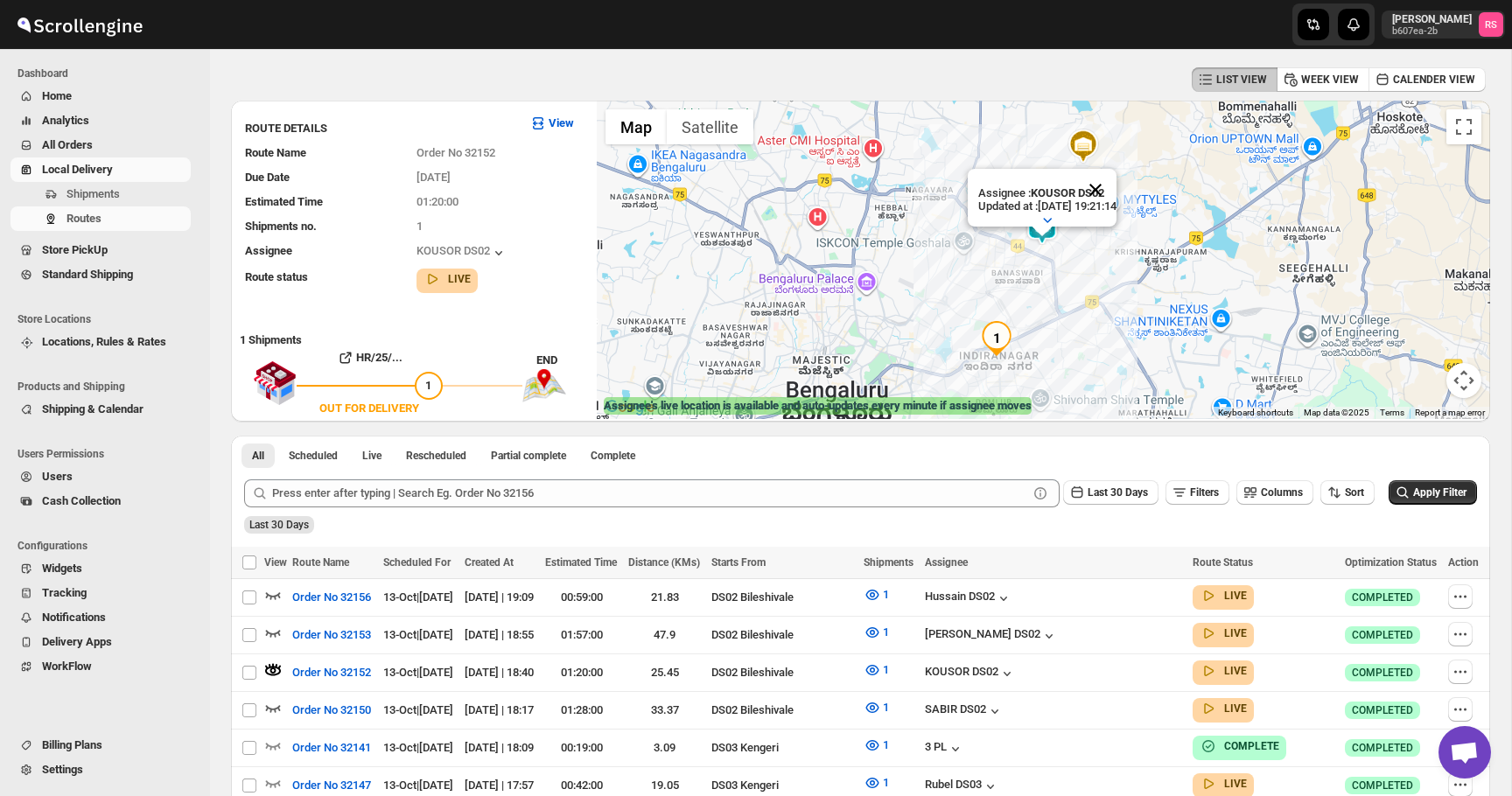
click at [1115, 189] on button "Close" at bounding box center [1095, 190] width 42 height 42
click at [275, 701] on icon "button" at bounding box center [272, 707] width 18 height 18
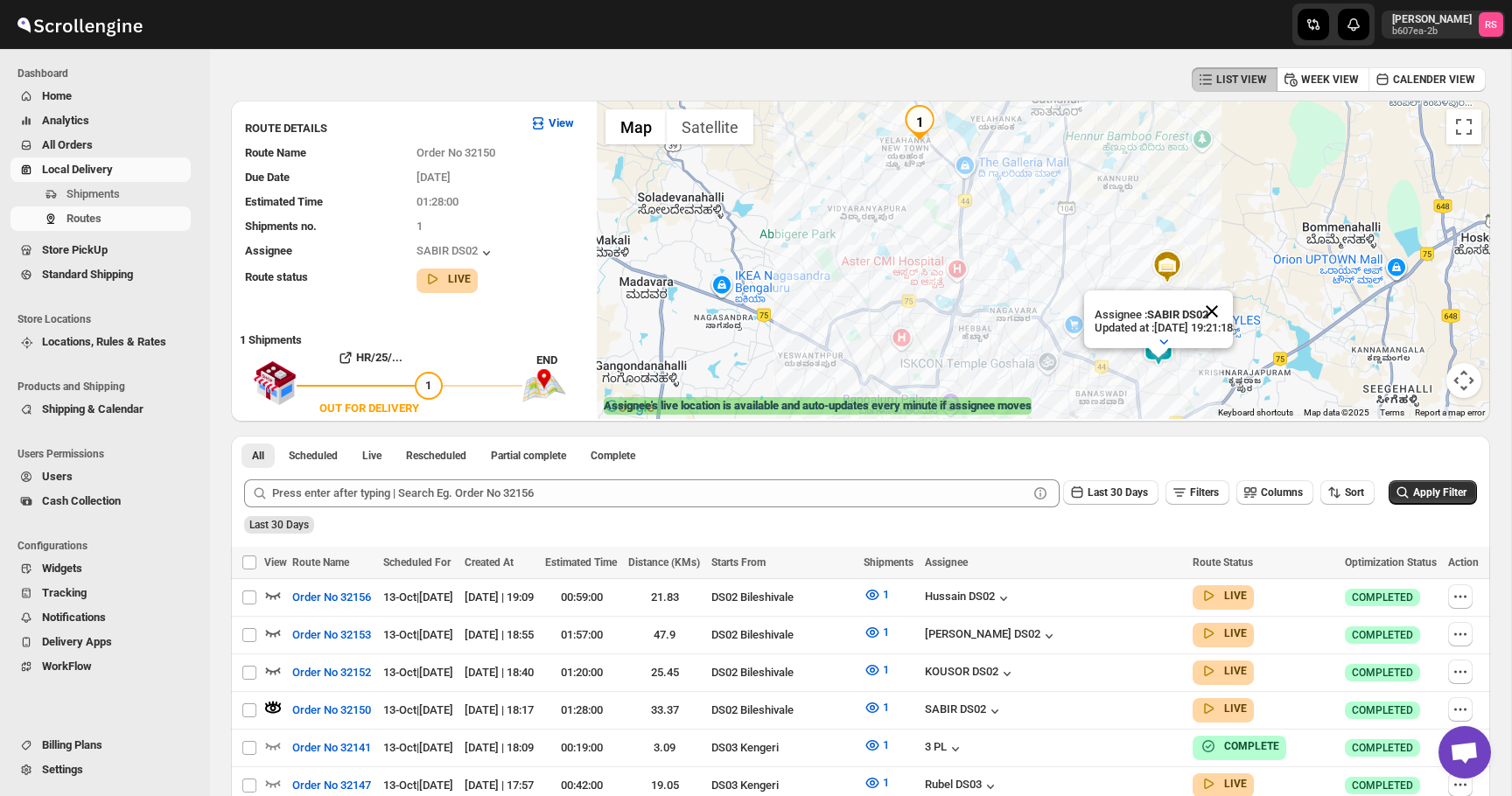
click at [1225, 312] on button "Close" at bounding box center [1211, 311] width 42 height 42
click at [263, 594] on td "Select route" at bounding box center [247, 597] width 33 height 38
click at [275, 593] on icon "button" at bounding box center [272, 595] width 18 height 18
checkbox input "true"
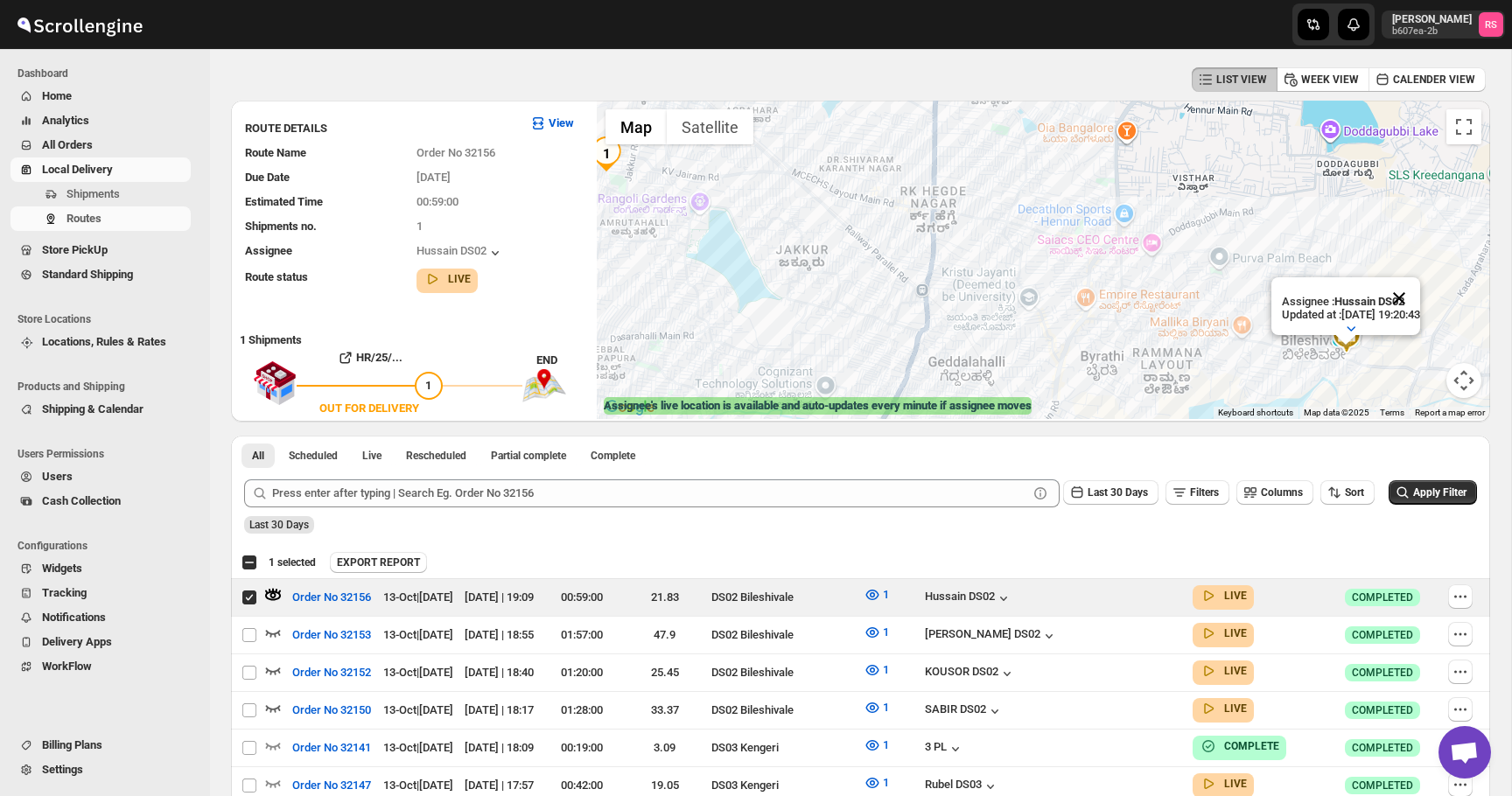
click at [1420, 298] on button "Close" at bounding box center [1399, 298] width 42 height 42
click at [881, 593] on icon "button" at bounding box center [872, 595] width 18 height 18
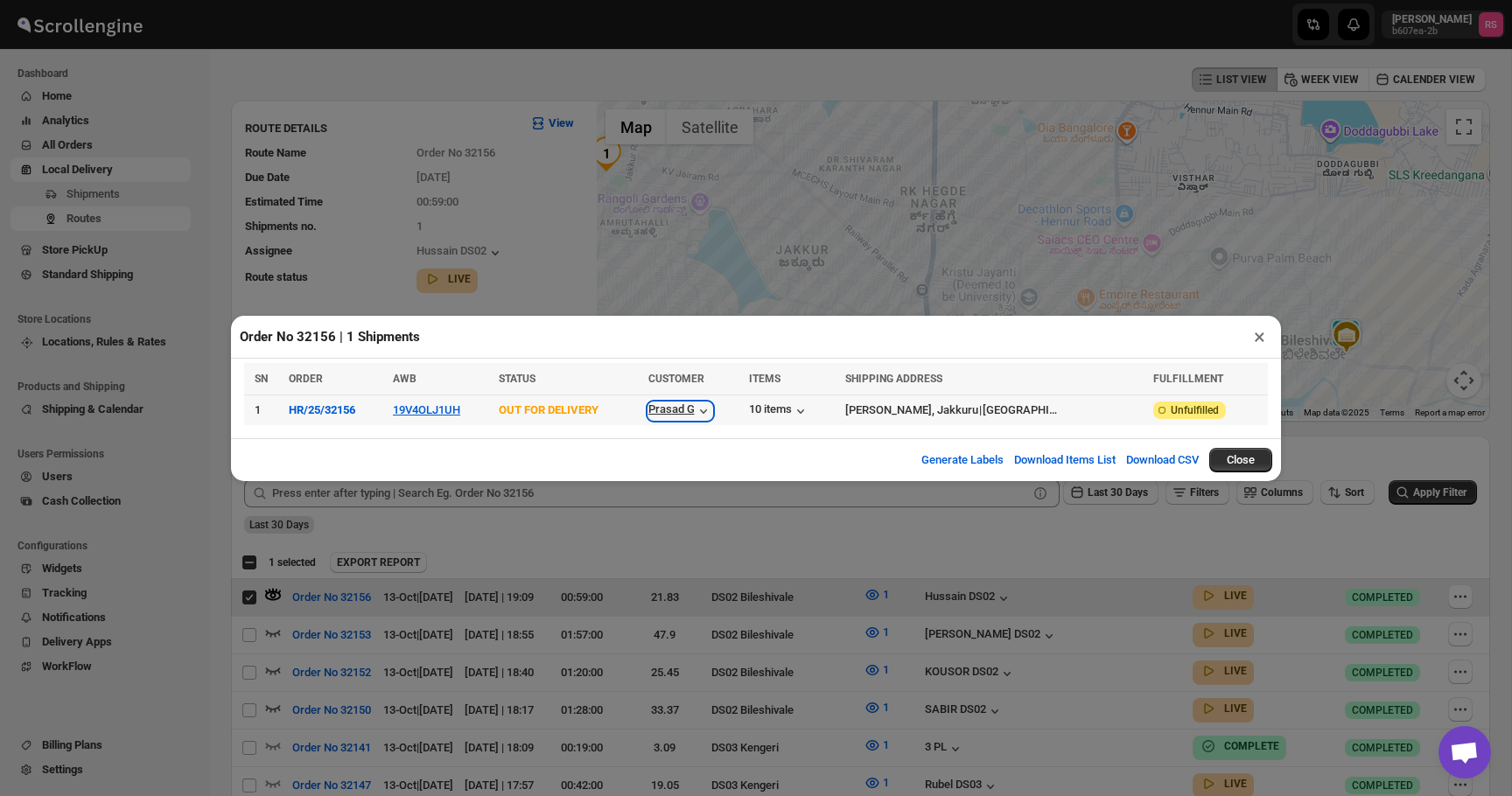
click at [712, 413] on div "Prasad G" at bounding box center [681, 411] width 64 height 18
click at [797, 412] on div "10 items" at bounding box center [779, 411] width 61 height 18
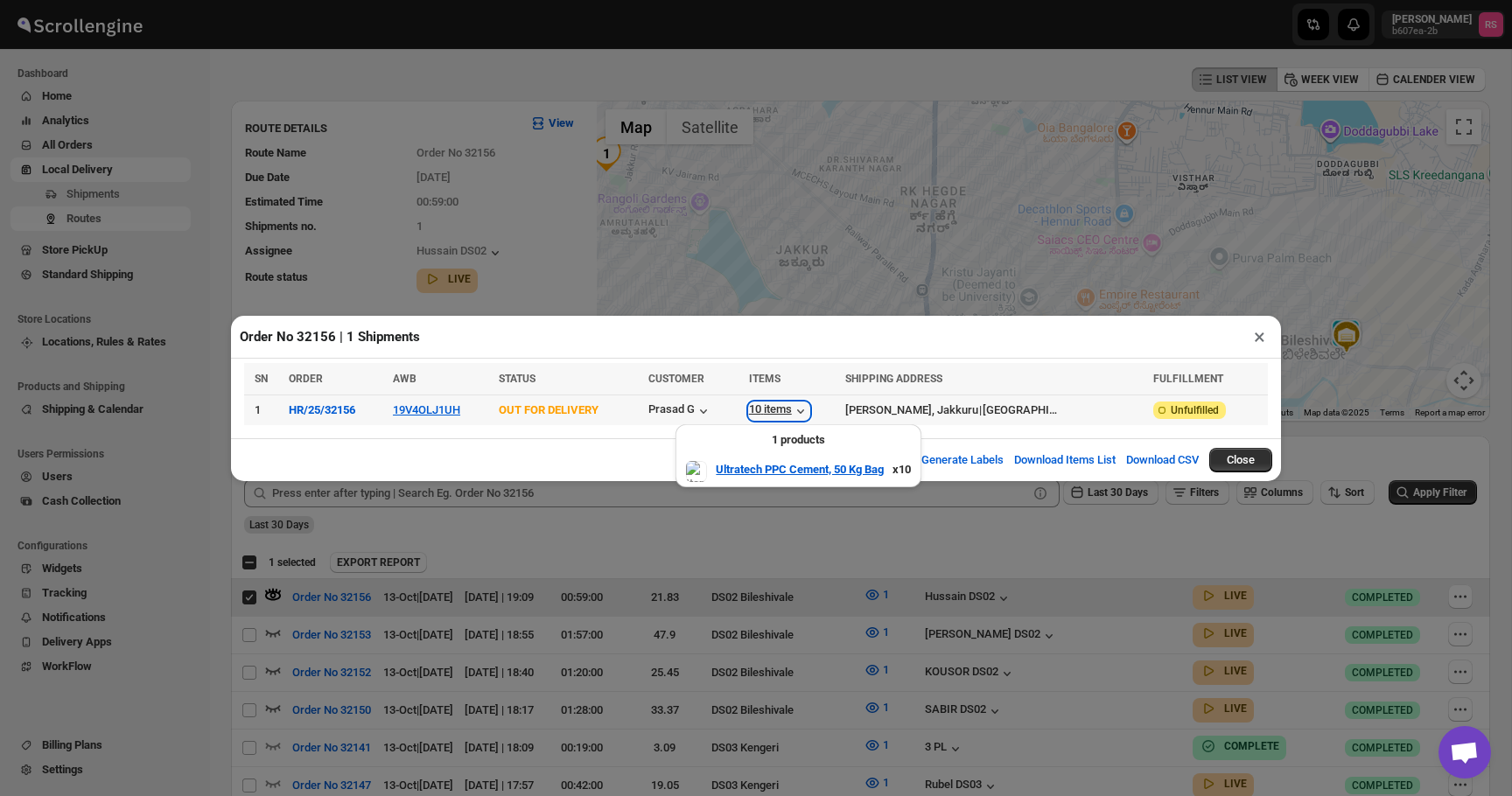
click at [797, 412] on div "10 items" at bounding box center [779, 411] width 61 height 18
click at [1261, 336] on button "×" at bounding box center [1259, 337] width 26 height 25
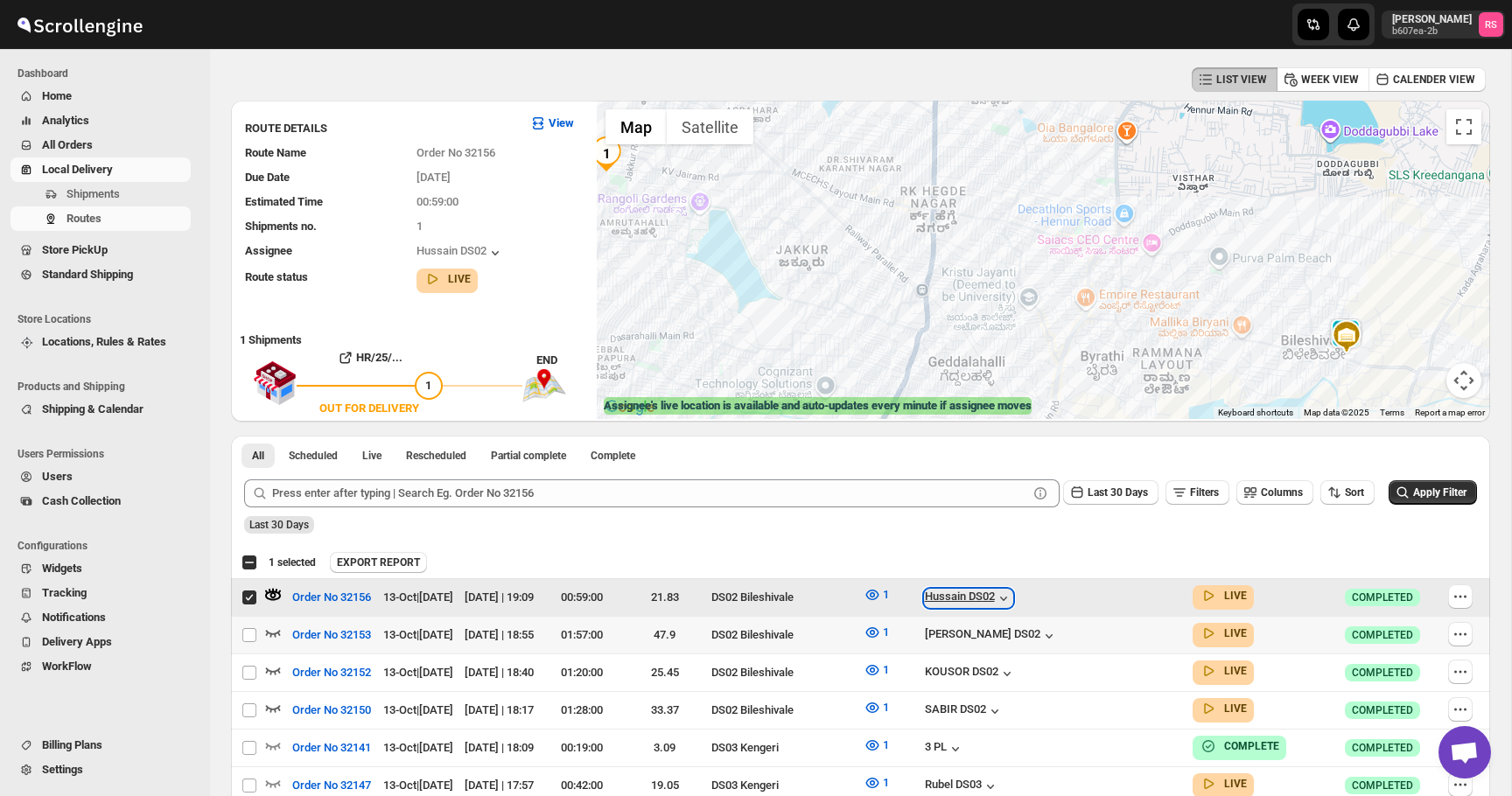
click at [1012, 594] on div "Hussain DS02" at bounding box center [968, 598] width 88 height 18
